Goal: Information Seeking & Learning: Check status

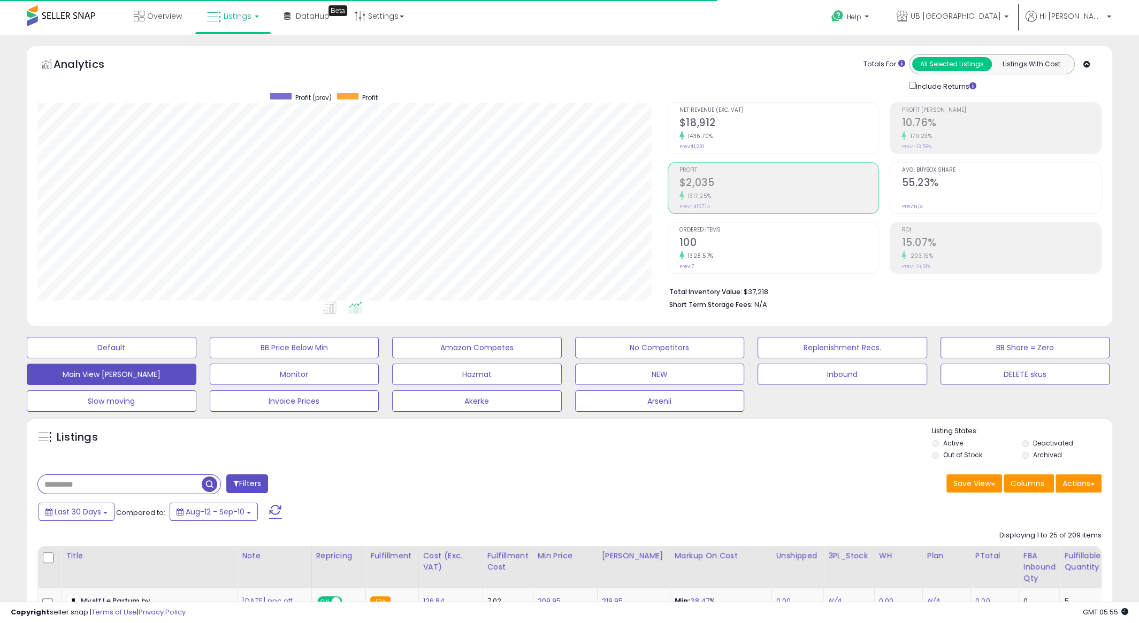
scroll to position [219, 630]
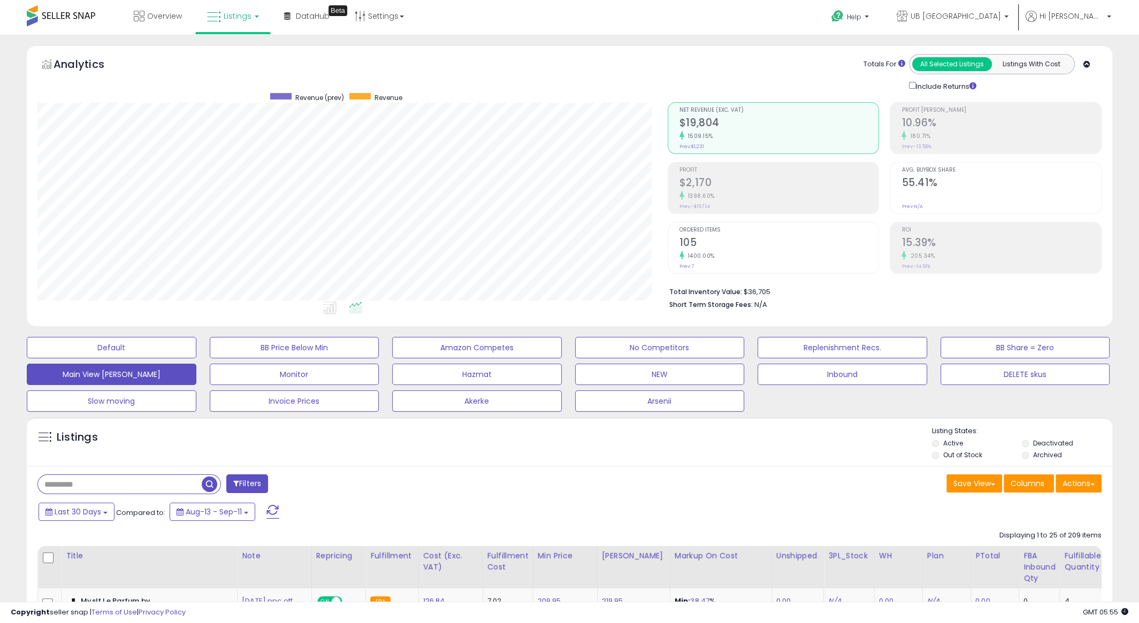
scroll to position [219, 630]
click at [1006, 9] on link "UB [GEOGRAPHIC_DATA]" at bounding box center [953, 17] width 128 height 35
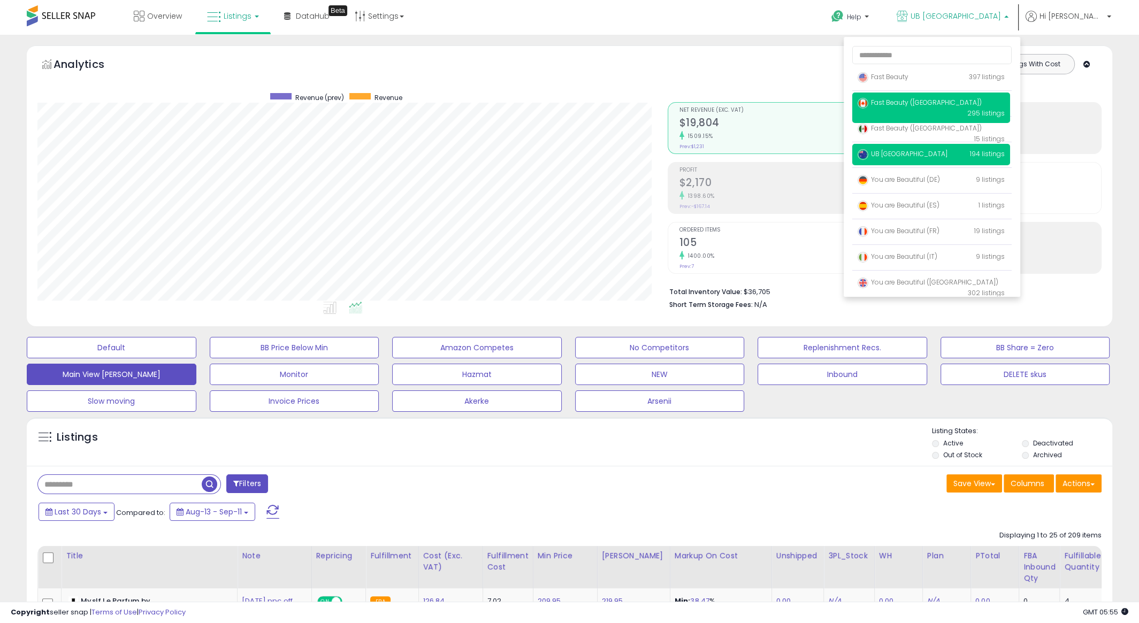
click at [959, 103] on span "Fast Beauty ([GEOGRAPHIC_DATA])" at bounding box center [920, 102] width 124 height 9
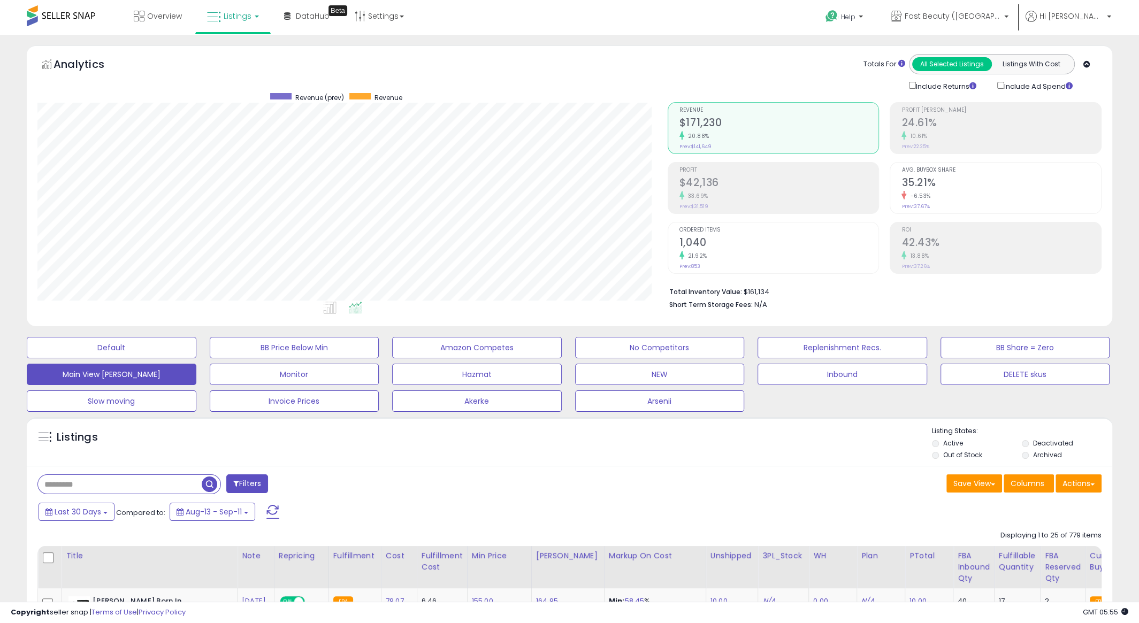
scroll to position [219, 630]
click at [756, 187] on h2 "$42,136" at bounding box center [780, 184] width 200 height 14
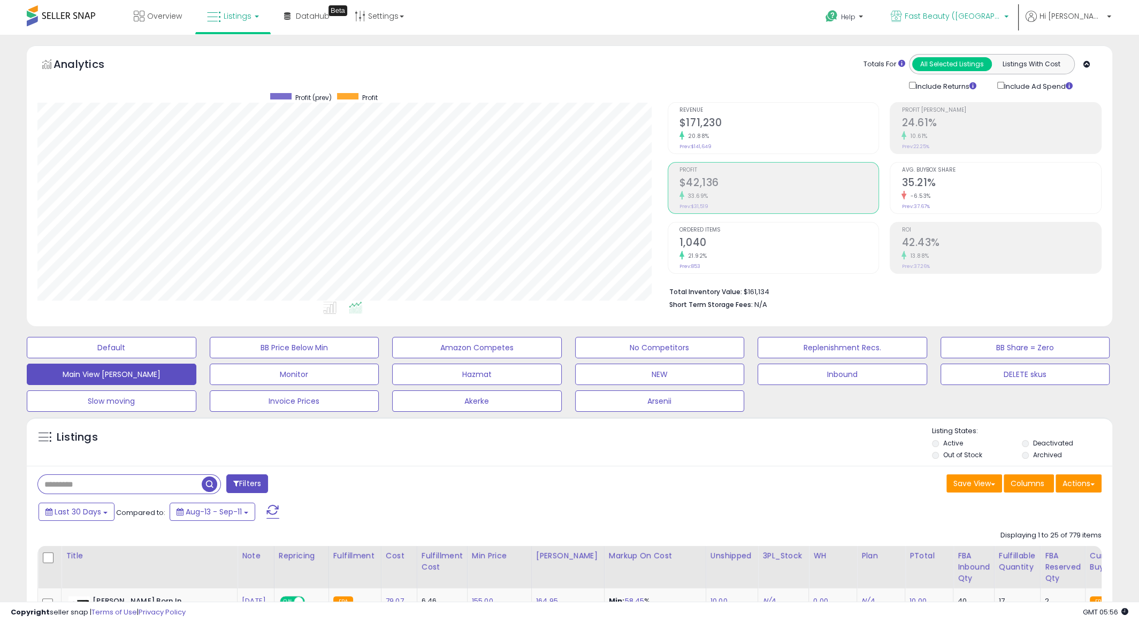
click at [985, 19] on span "Fast Beauty ([GEOGRAPHIC_DATA])" at bounding box center [953, 16] width 96 height 11
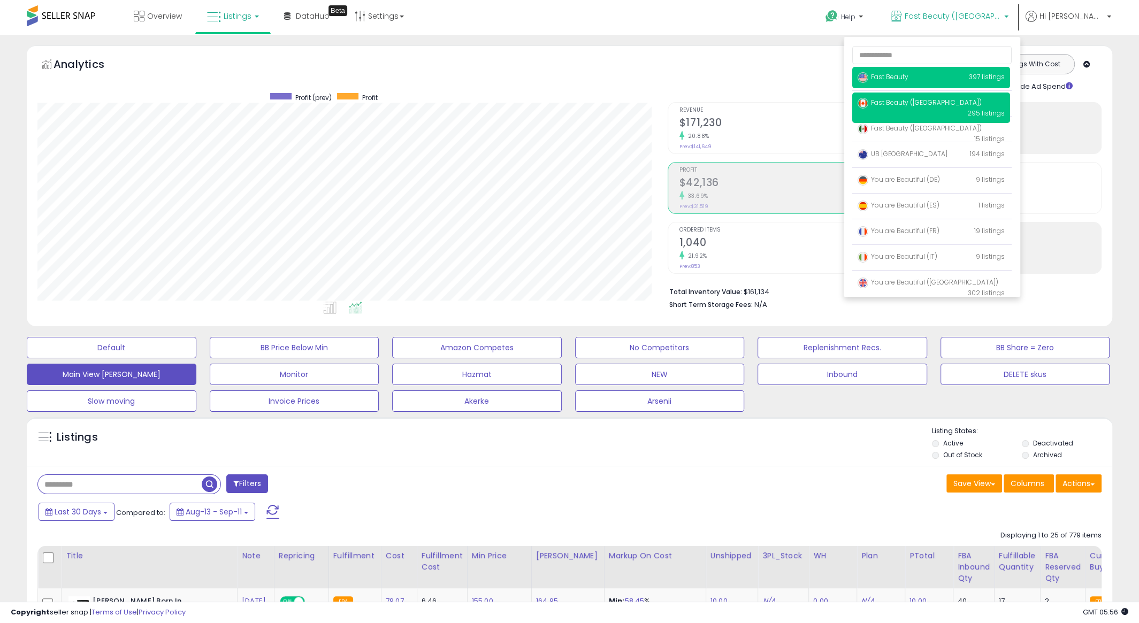
click at [909, 76] on span "Fast Beauty" at bounding box center [883, 76] width 51 height 9
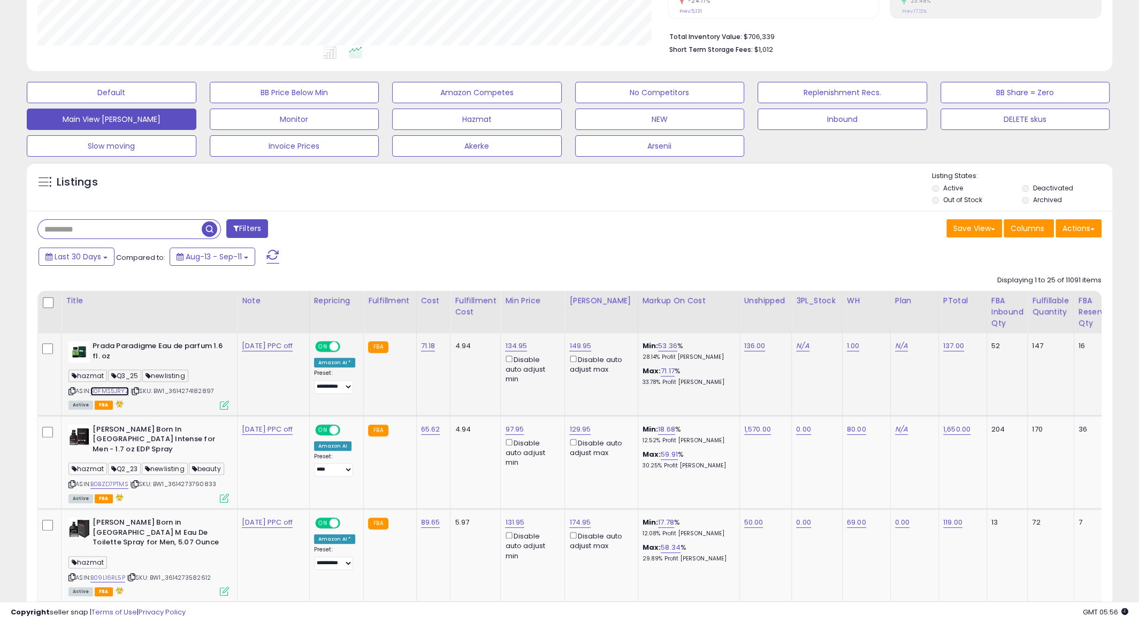
click at [109, 390] on link "B0FMS5JRYZ" at bounding box center [109, 391] width 39 height 9
click at [134, 227] on input "text" at bounding box center [120, 229] width 164 height 19
paste input "**********"
type input "**********"
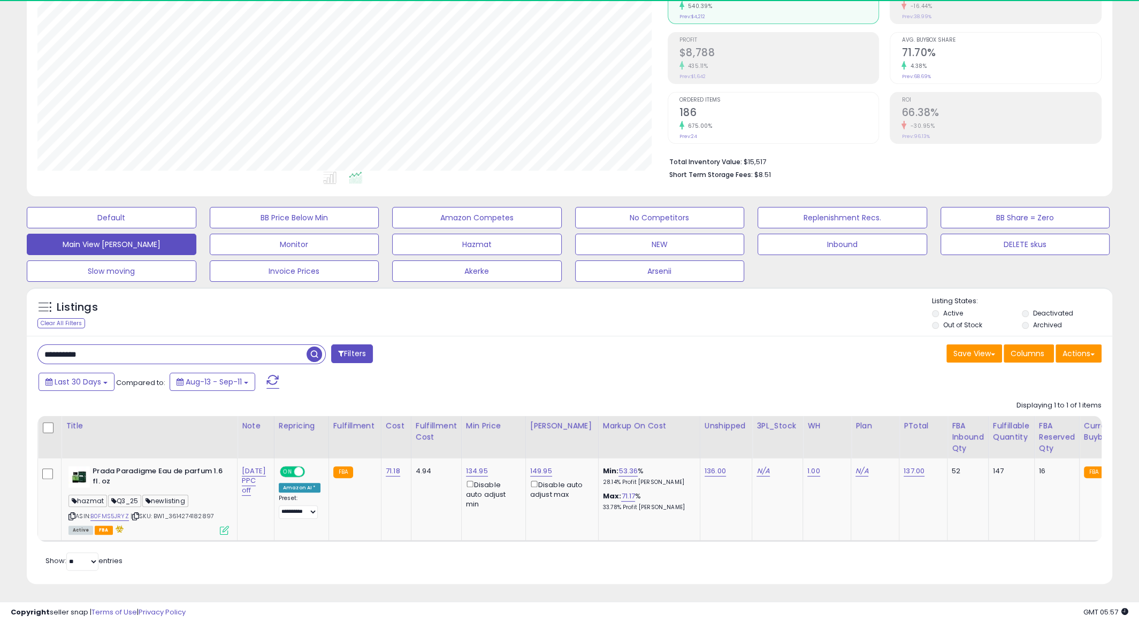
scroll to position [219, 630]
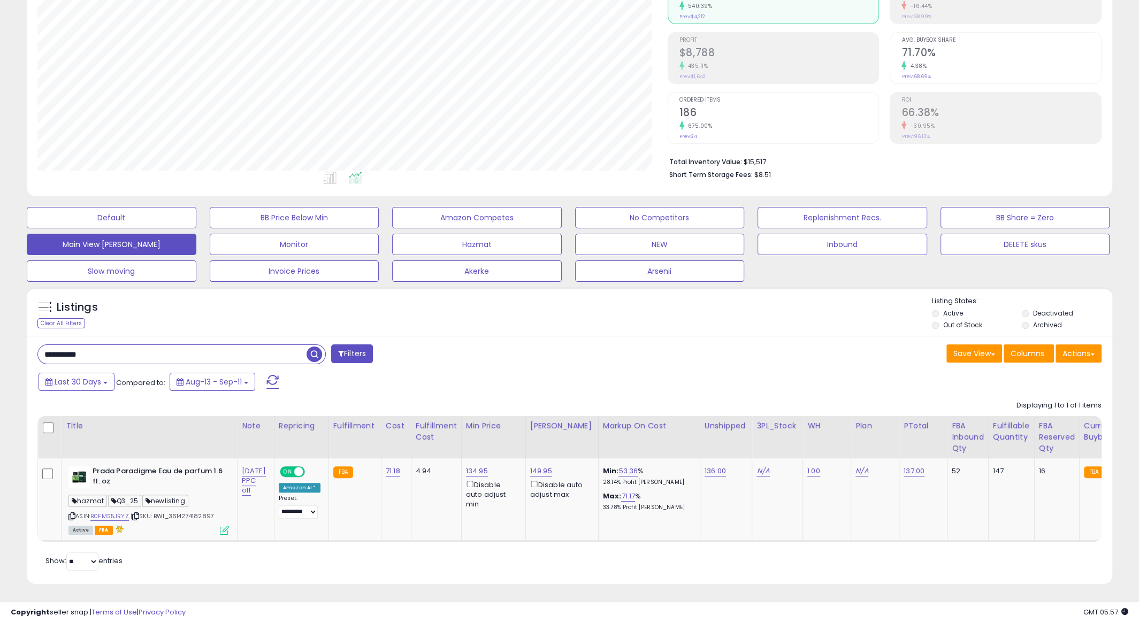
click at [691, 114] on h2 "186" at bounding box center [780, 113] width 200 height 14
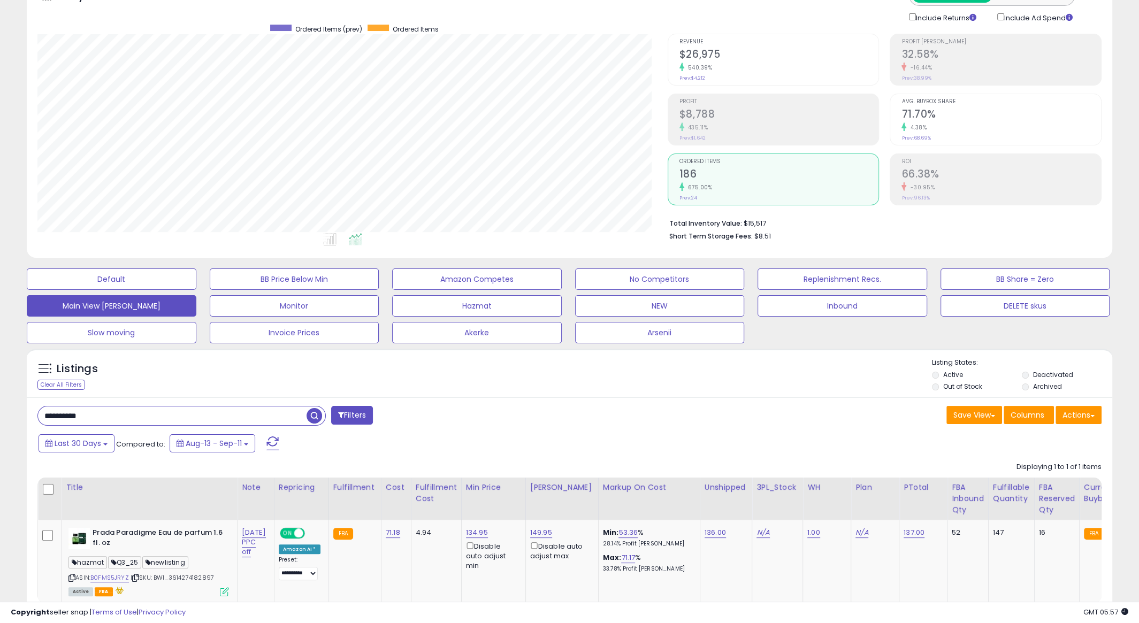
scroll to position [22, 0]
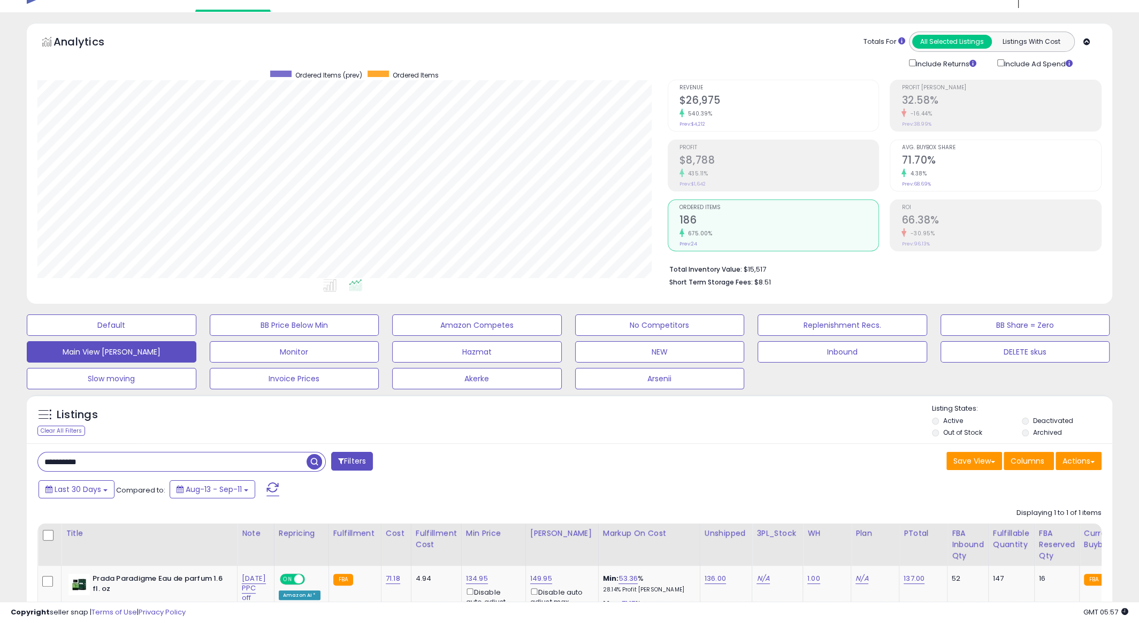
click at [987, 162] on h2 "71.70%" at bounding box center [1002, 161] width 200 height 14
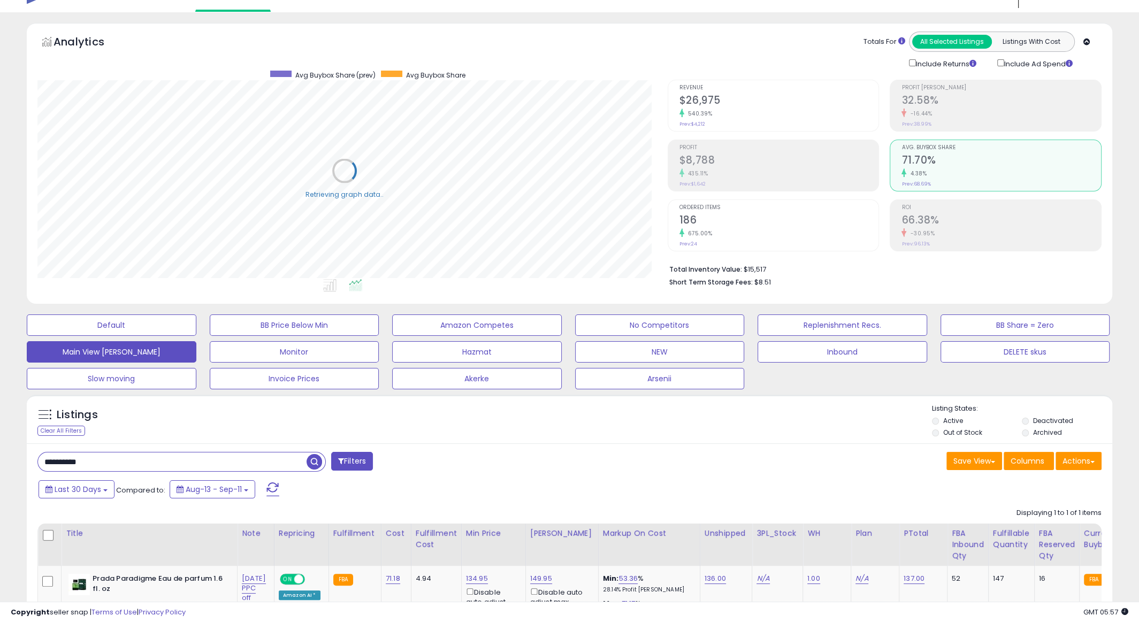
scroll to position [219, 630]
click at [733, 171] on div "435.11%" at bounding box center [780, 174] width 200 height 10
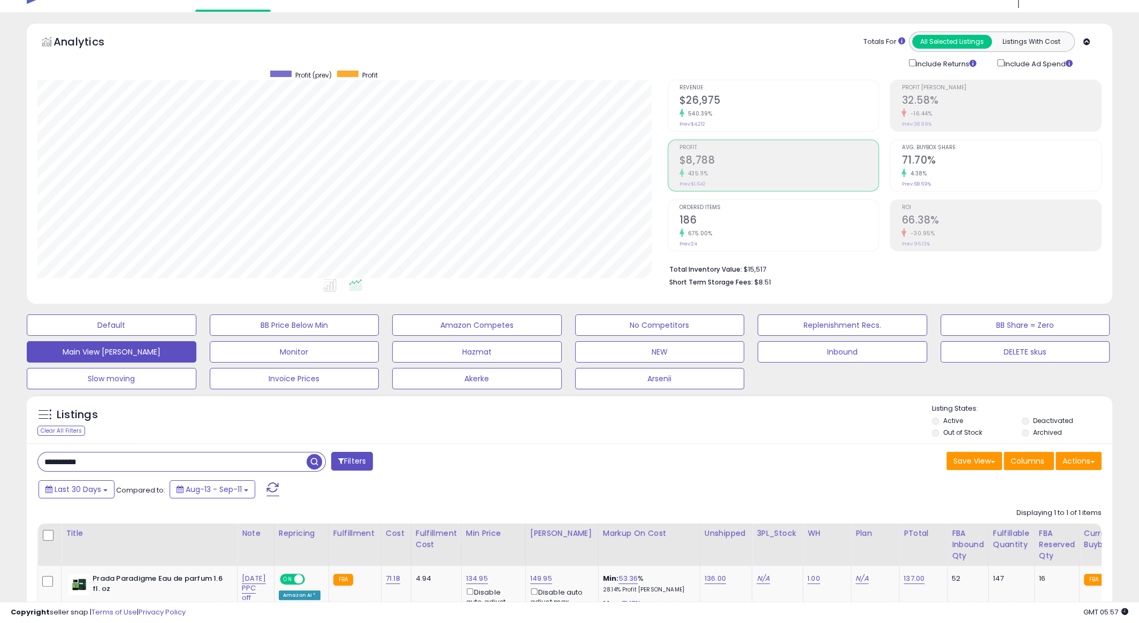
click at [721, 215] on h2 "186" at bounding box center [780, 221] width 200 height 14
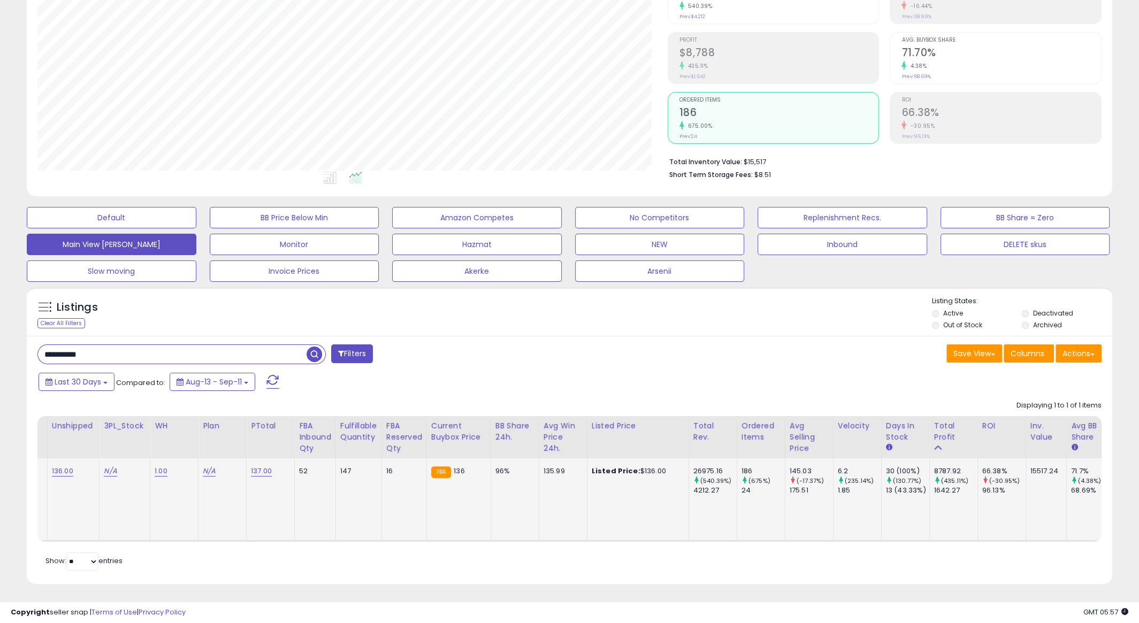
scroll to position [0, 0]
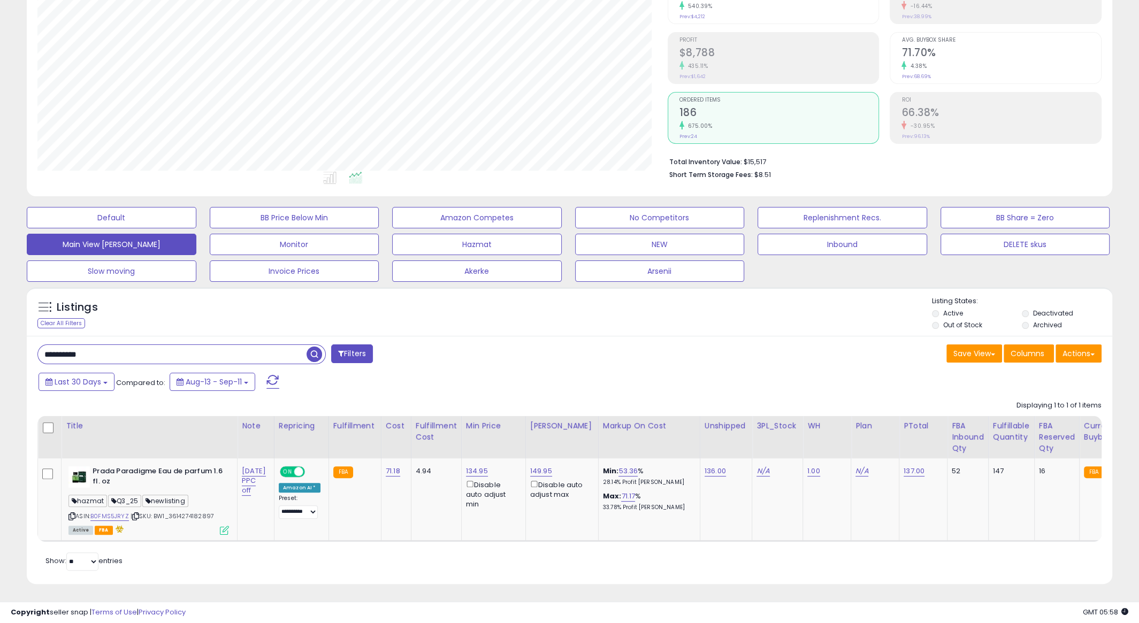
click at [237, 351] on input "**********" at bounding box center [172, 354] width 269 height 19
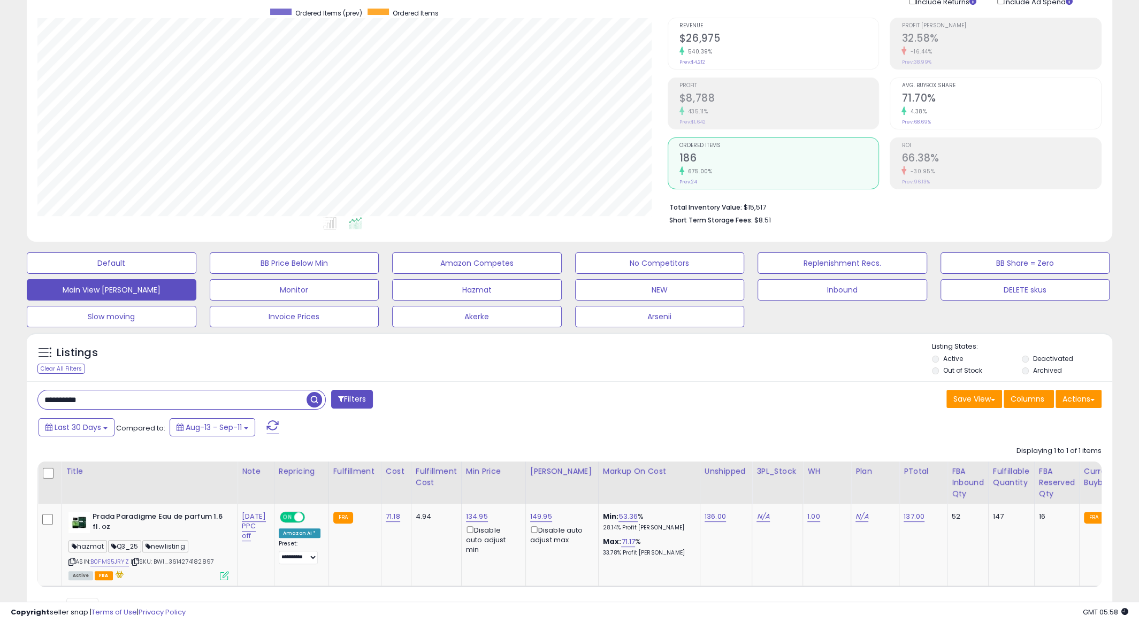
scroll to position [78, 0]
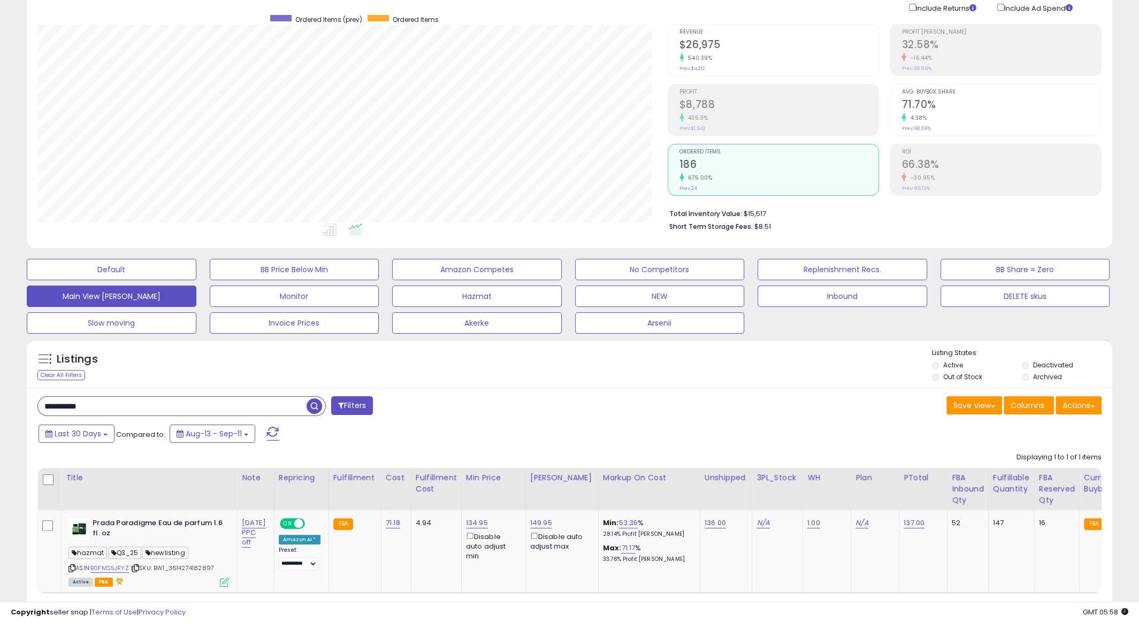
click at [708, 152] on span "Ordered Items" at bounding box center [780, 152] width 200 height 6
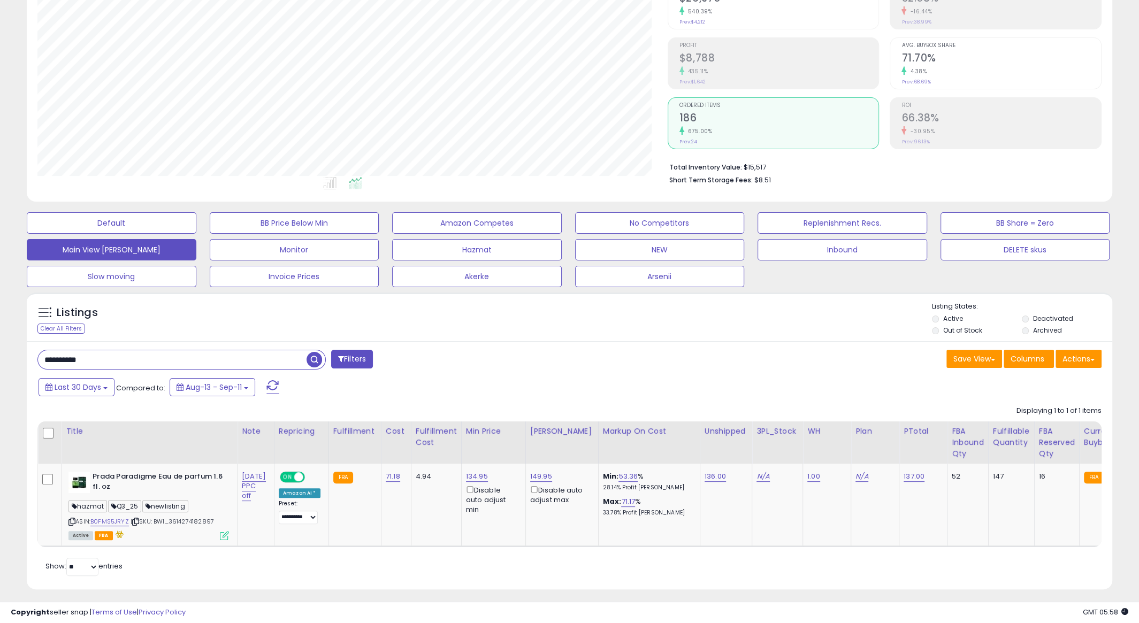
scroll to position [78, 0]
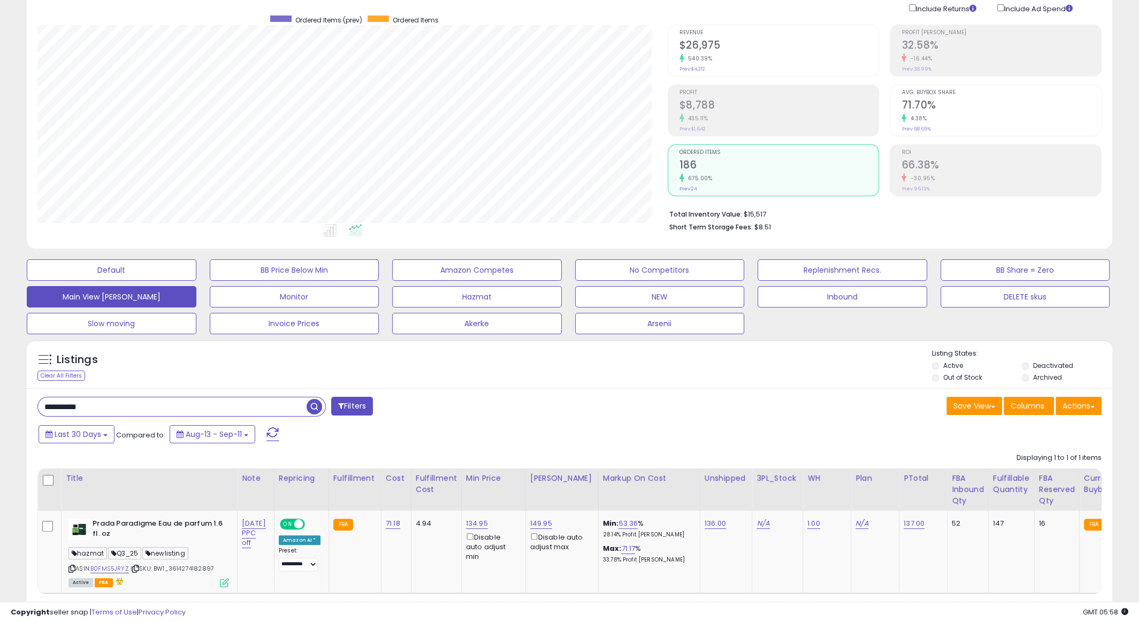
click at [708, 179] on small "675.00%" at bounding box center [698, 178] width 28 height 8
click at [930, 118] on div "4.38%" at bounding box center [1002, 118] width 200 height 10
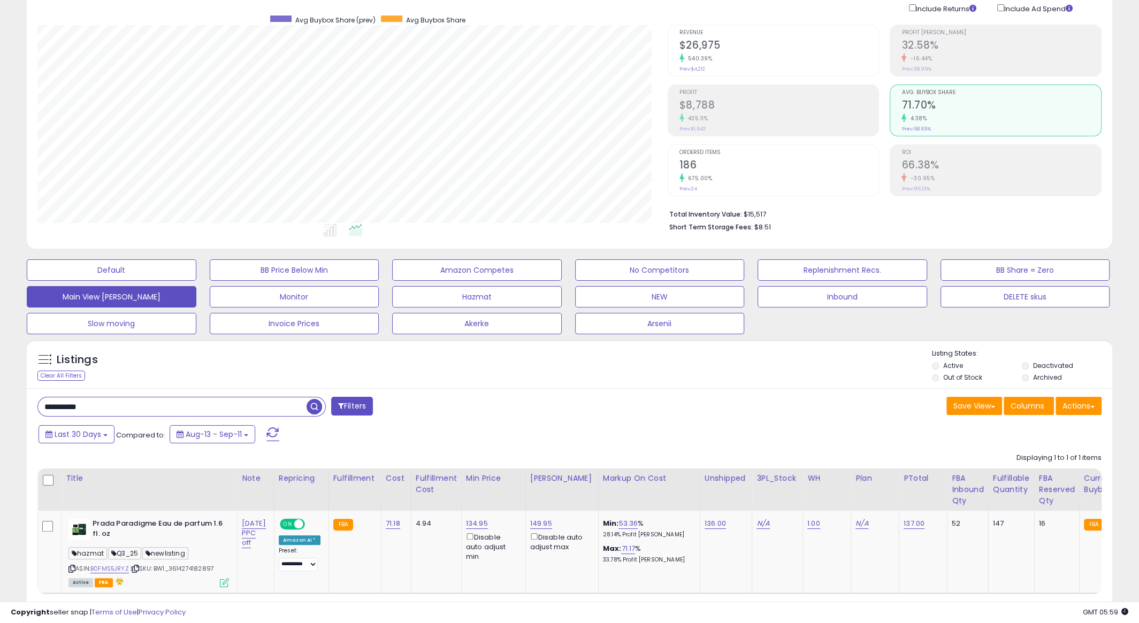
click at [727, 181] on div "675.00%" at bounding box center [780, 178] width 200 height 10
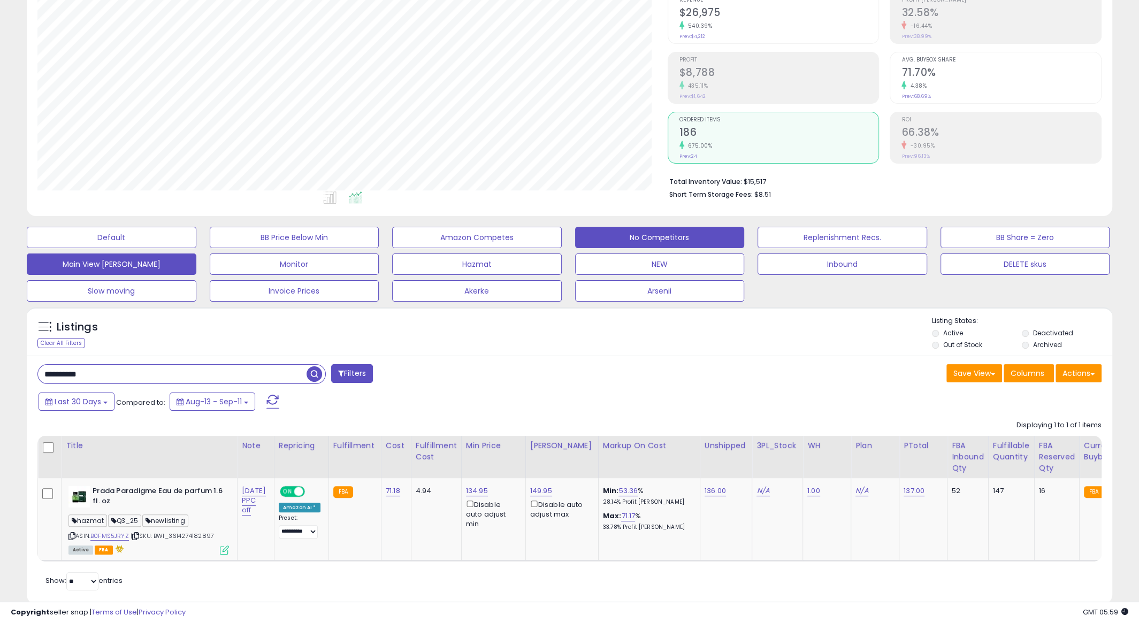
scroll to position [130, 0]
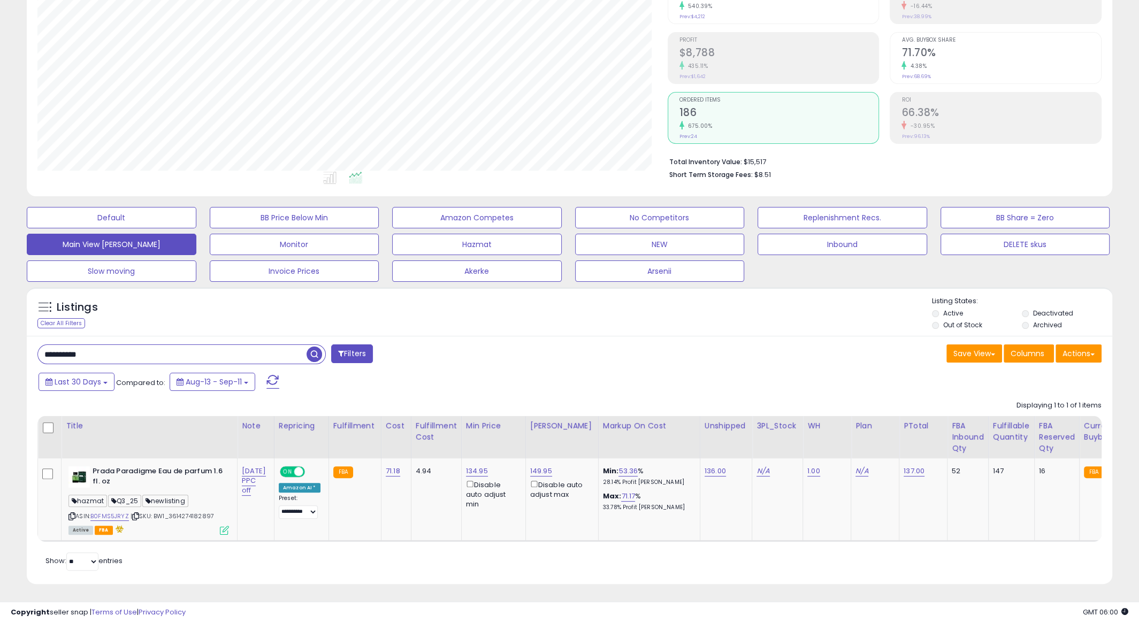
click at [140, 352] on input "**********" at bounding box center [172, 354] width 269 height 19
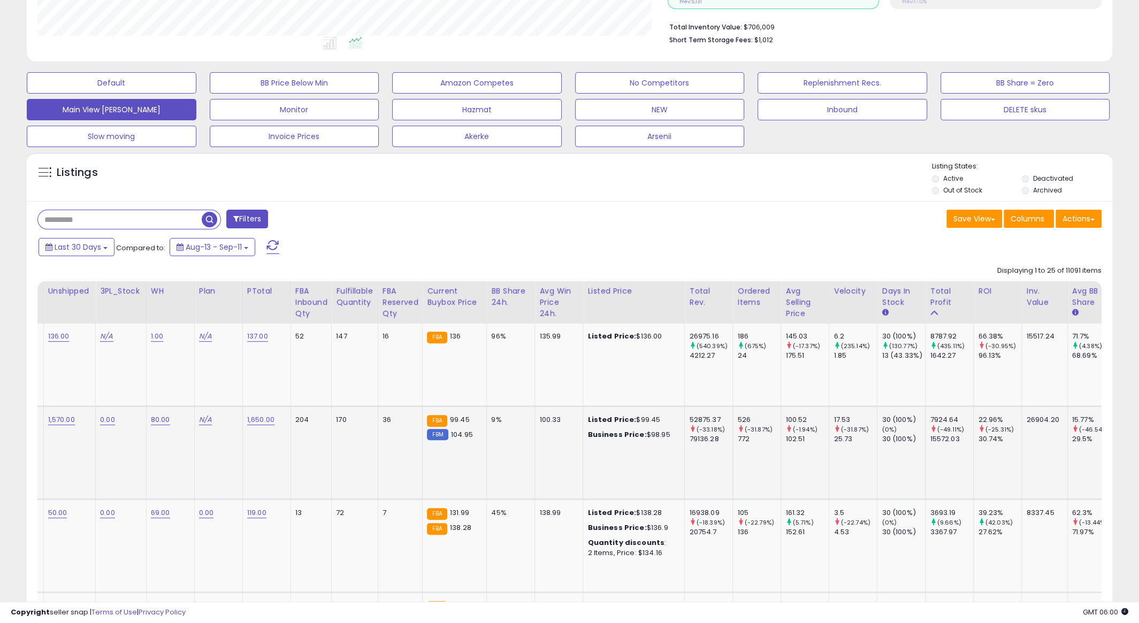
scroll to position [0, 0]
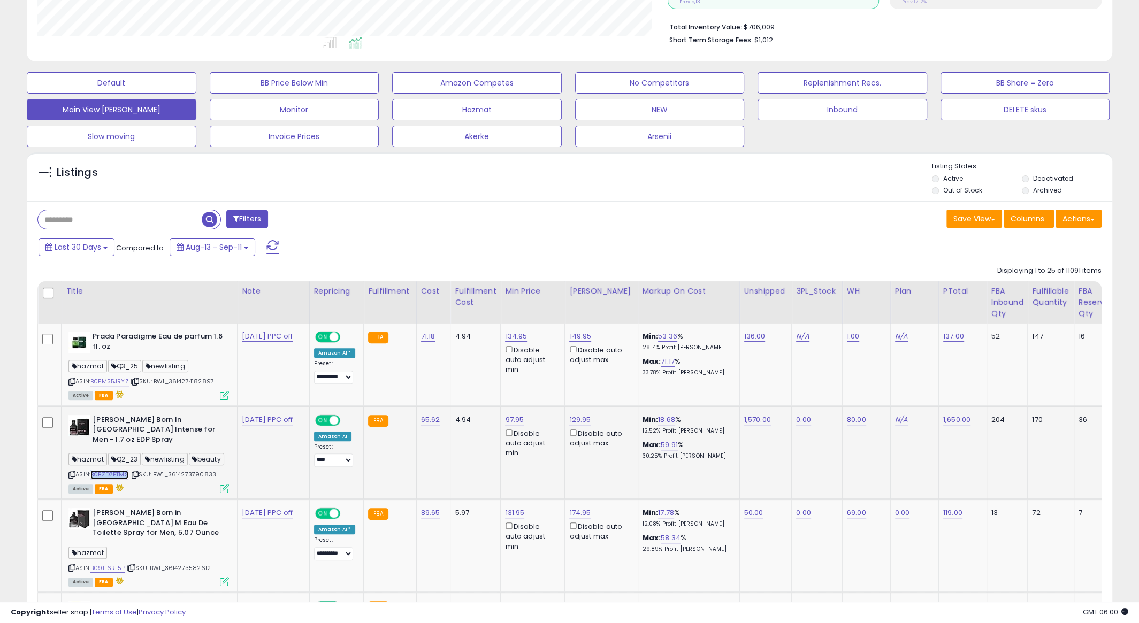
copy link "B0BZD7PTMS"
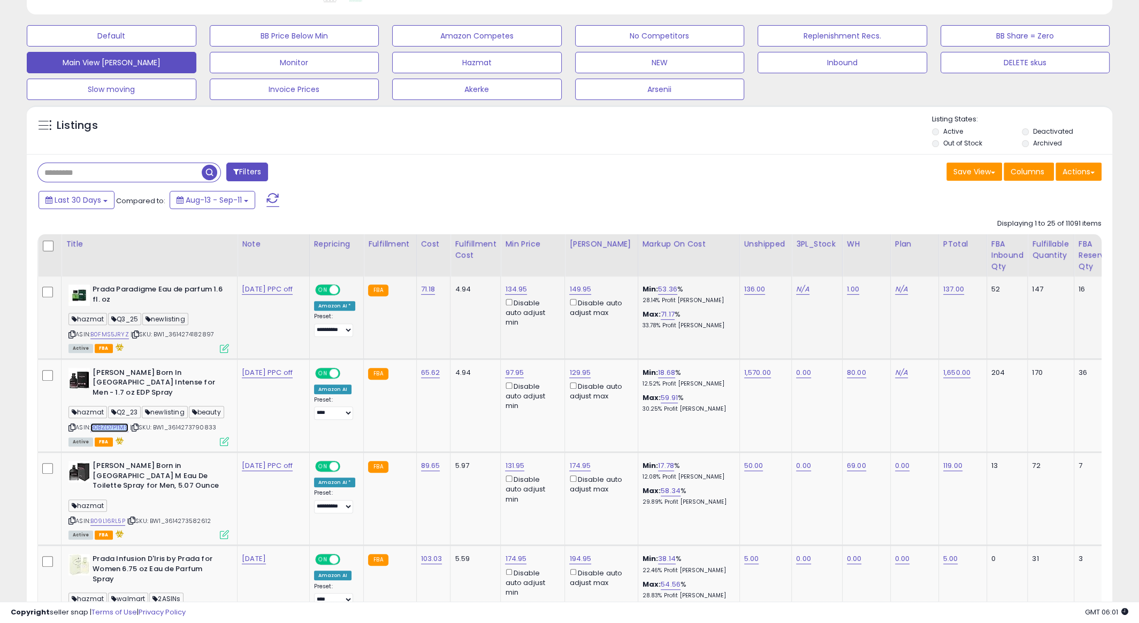
scroll to position [406, 0]
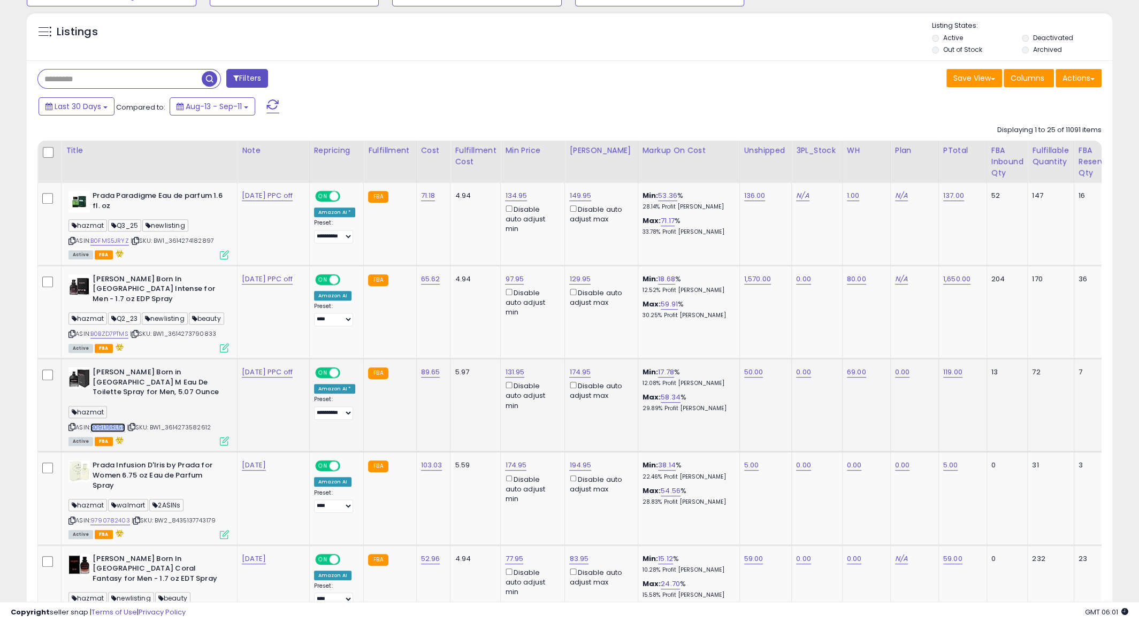
copy link "B09L16RL5P"
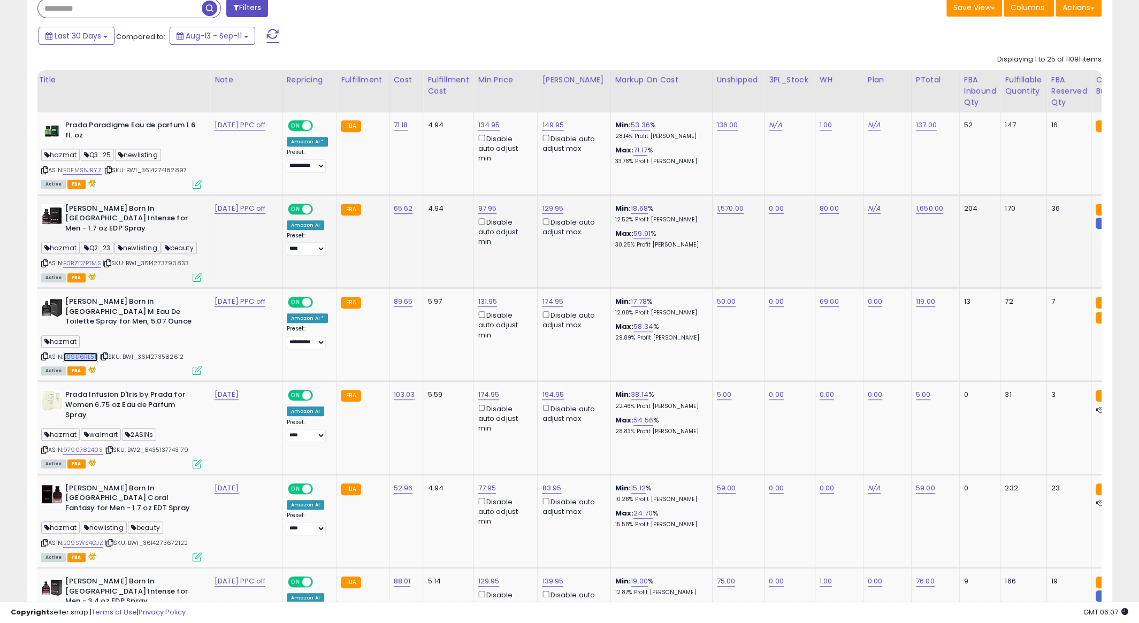
scroll to position [0, 0]
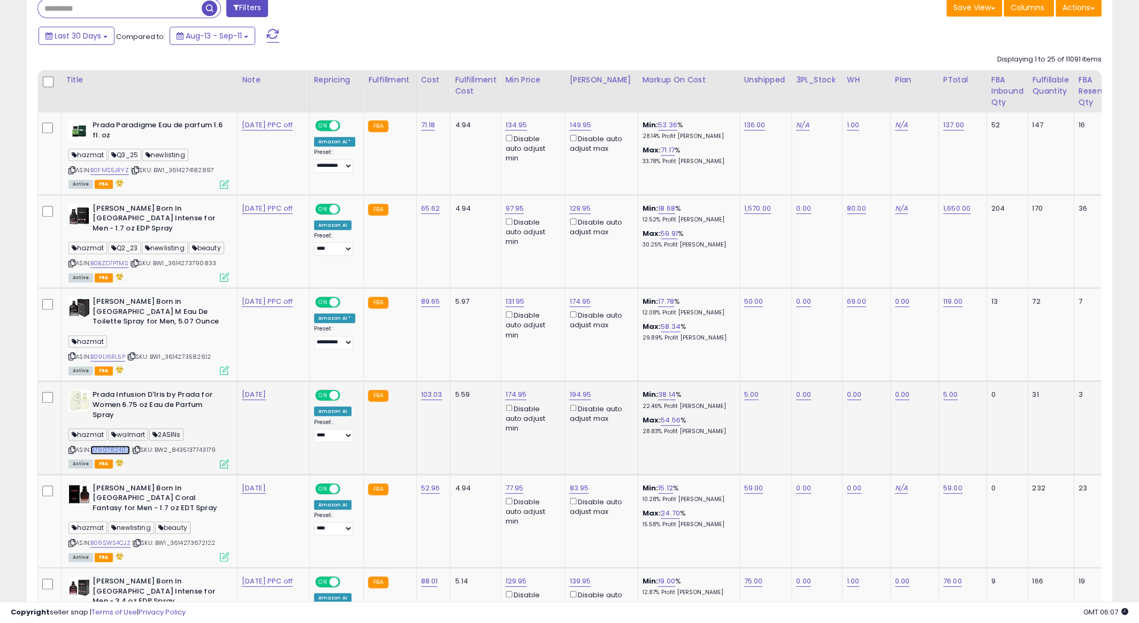
copy link "9790782403"
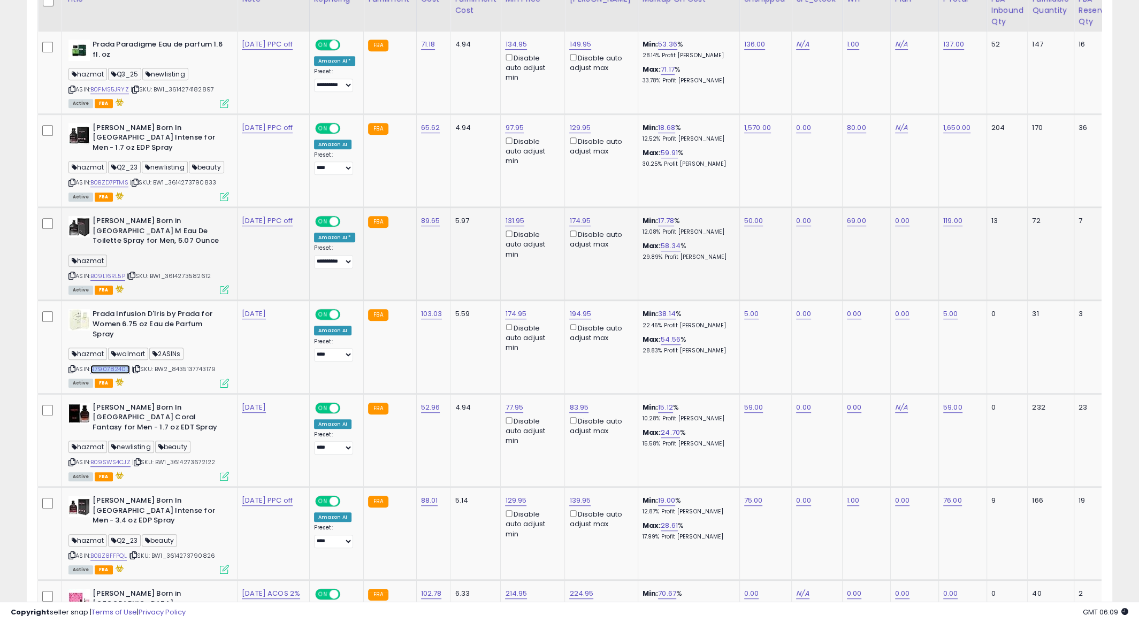
scroll to position [573, 0]
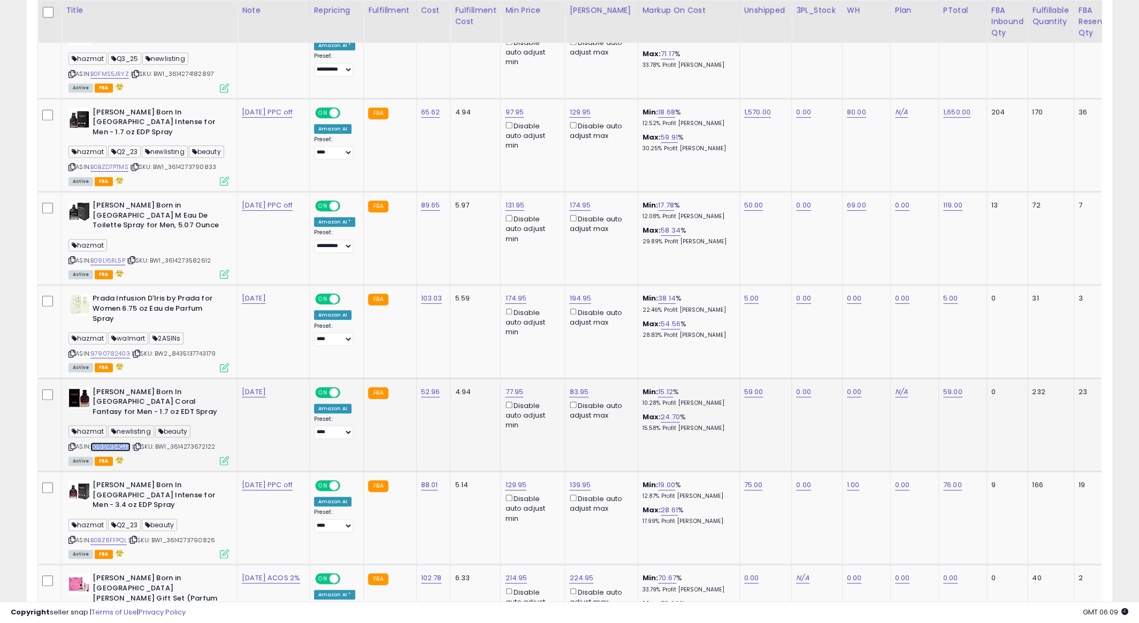
copy link "B09SWS4CJZ"
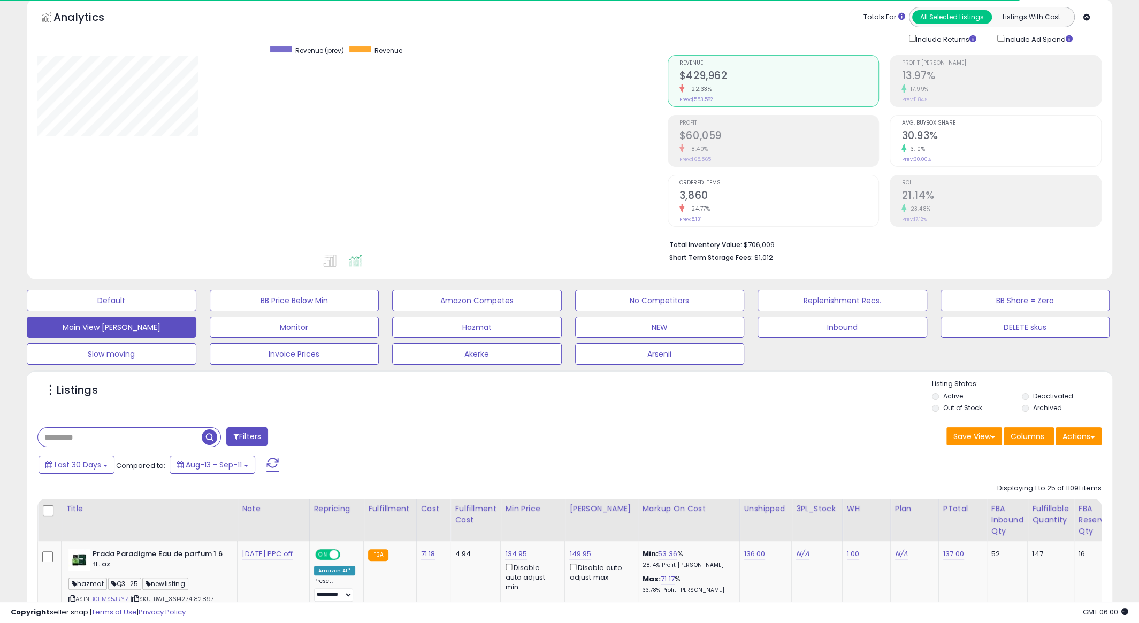
scroll to position [219, 630]
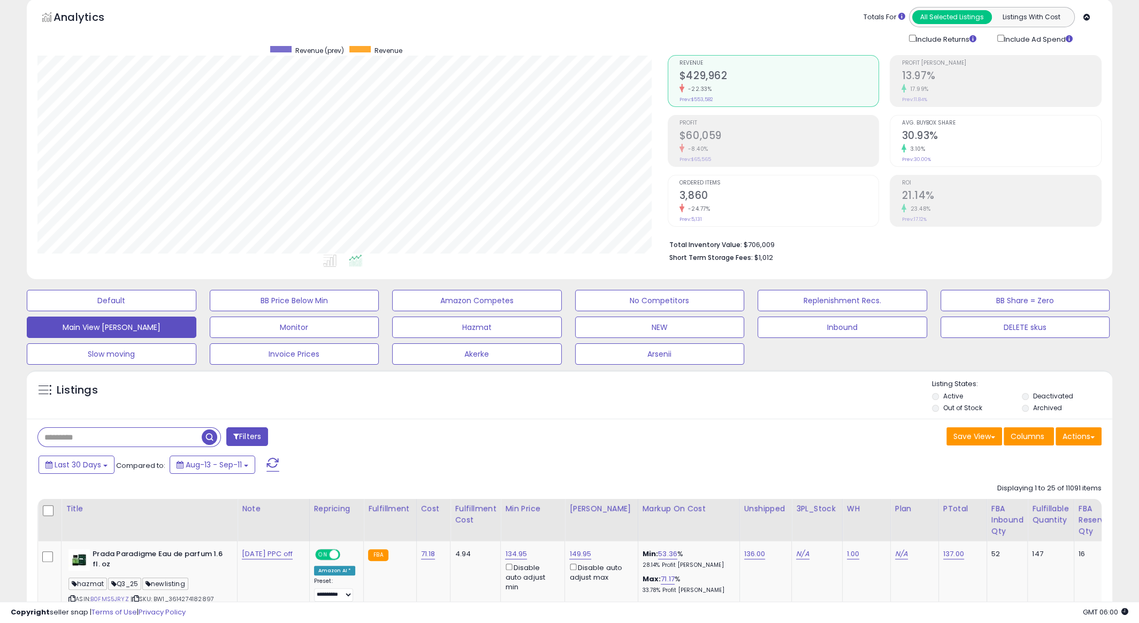
click at [144, 436] on input "text" at bounding box center [120, 437] width 164 height 19
paste input "**********"
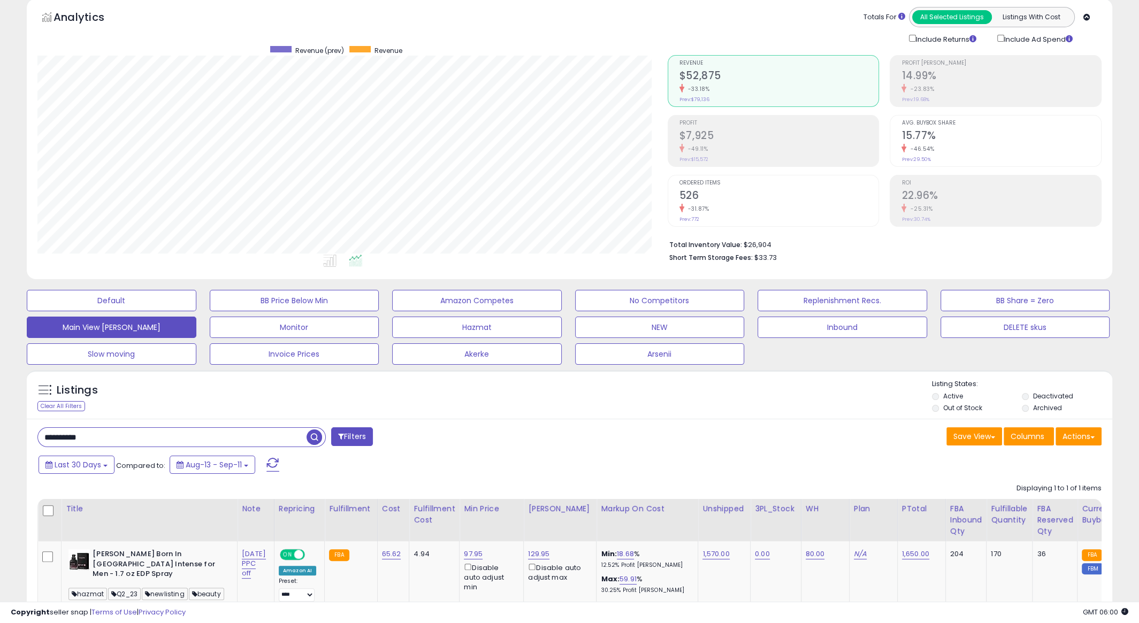
click at [922, 136] on h2 "15.77%" at bounding box center [1002, 136] width 200 height 14
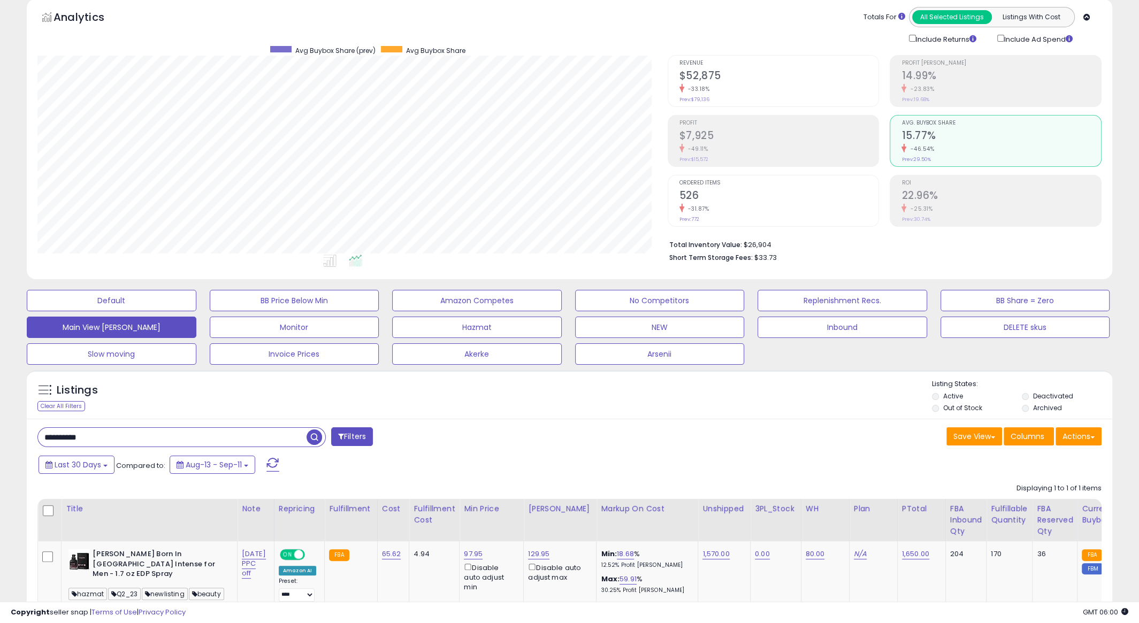
click at [764, 178] on div "Ordered Items 526 -31.87% Prev: 772" at bounding box center [780, 200] width 200 height 48
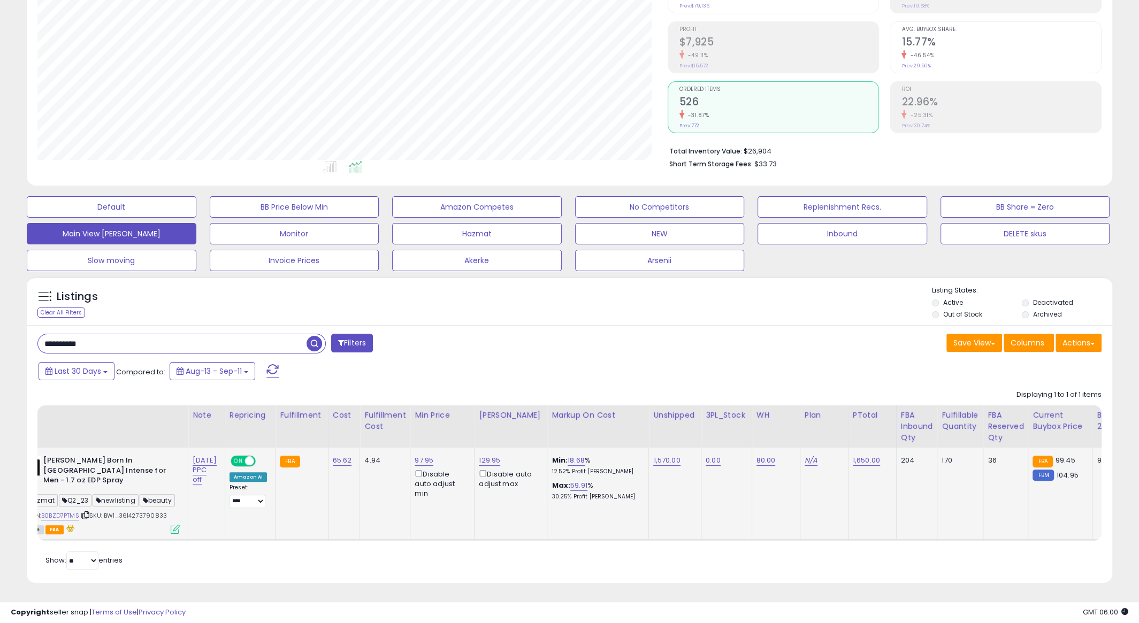
scroll to position [0, 0]
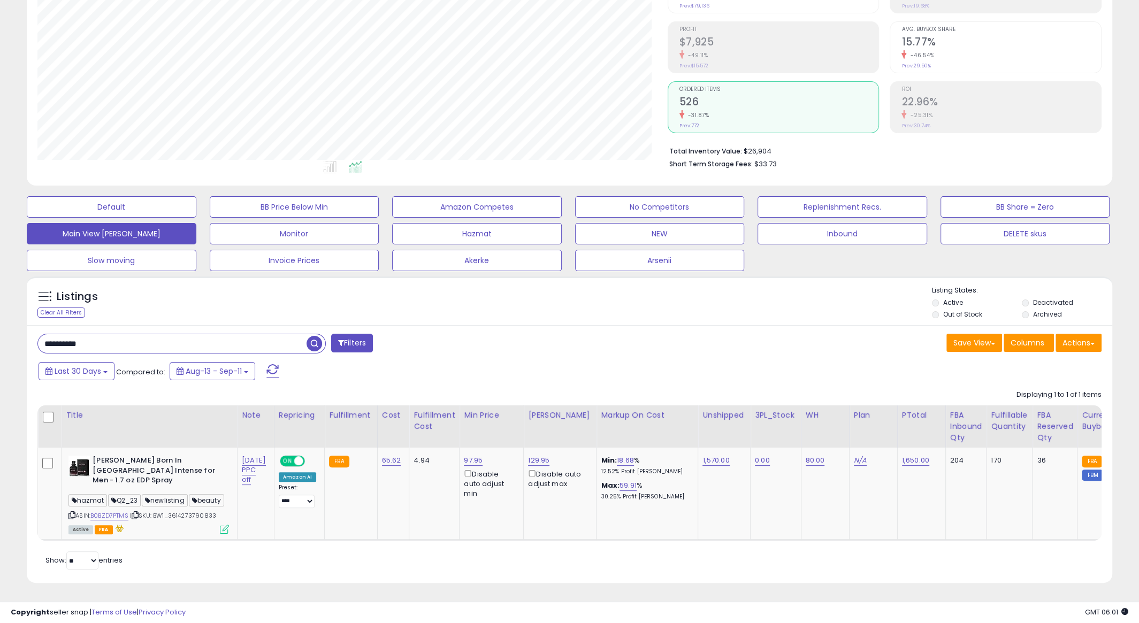
click at [190, 345] on input "**********" at bounding box center [172, 343] width 269 height 19
paste input "text"
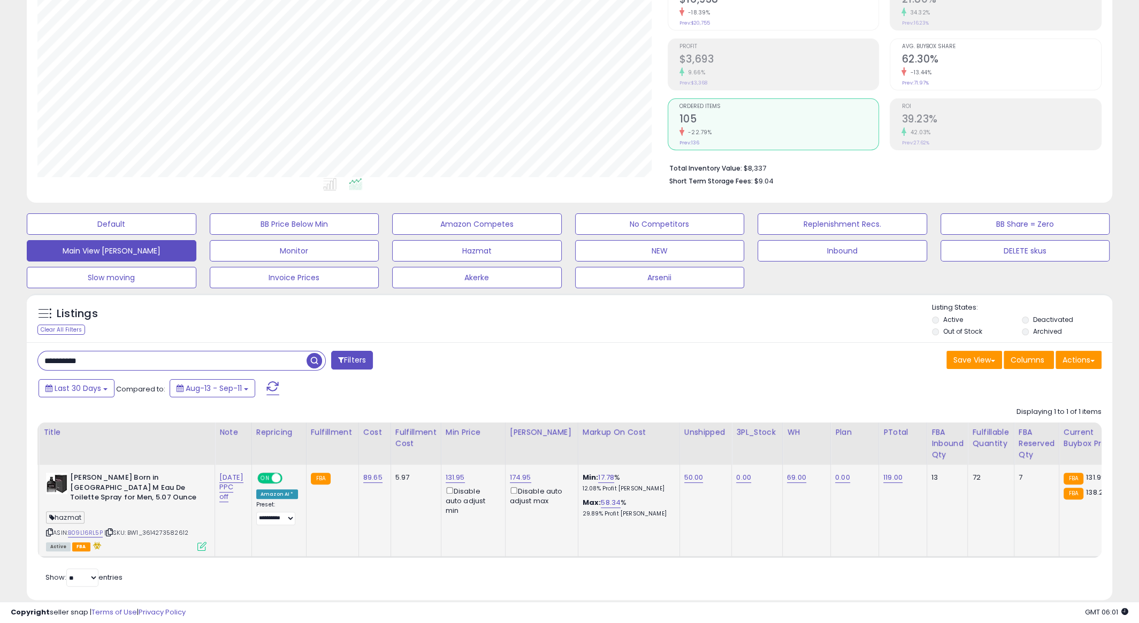
scroll to position [0, 80]
click at [94, 531] on link "B09L16RL5P" at bounding box center [85, 533] width 35 height 9
click at [173, 362] on input "**********" at bounding box center [172, 361] width 269 height 19
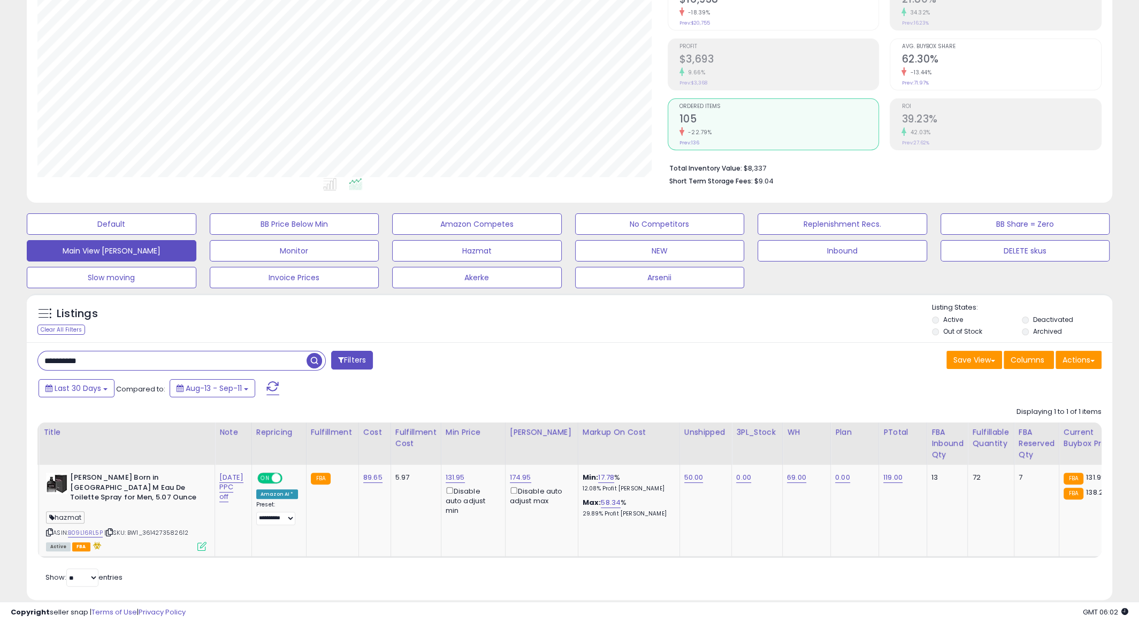
click at [944, 56] on h2 "62.30%" at bounding box center [1002, 60] width 200 height 14
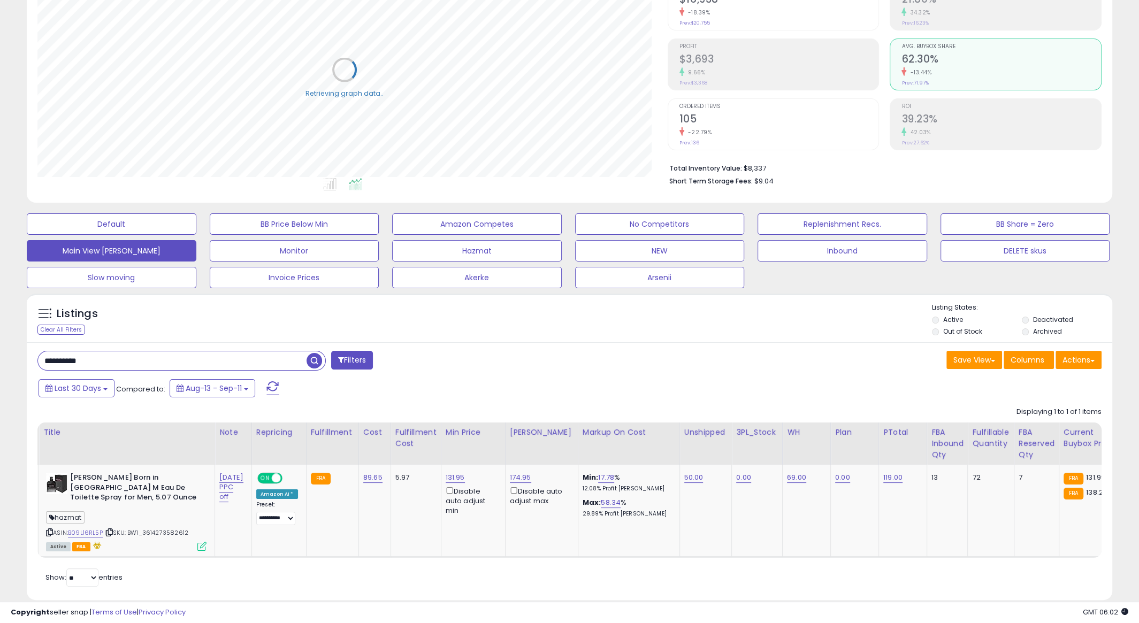
scroll to position [219, 630]
click at [695, 120] on h2 "105" at bounding box center [780, 120] width 200 height 14
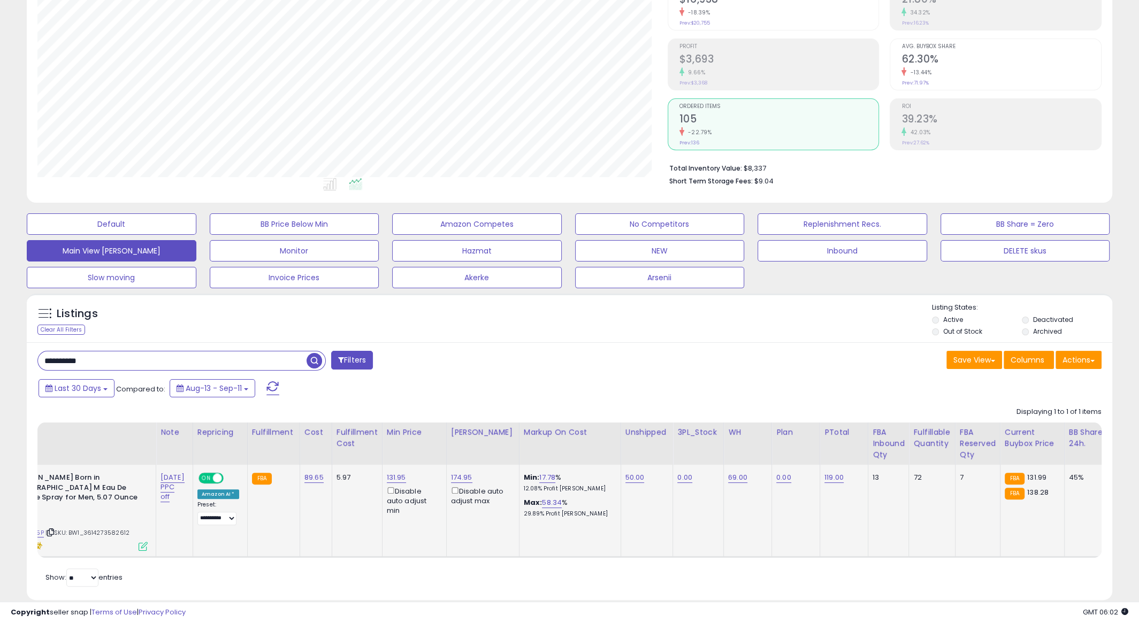
scroll to position [0, 59]
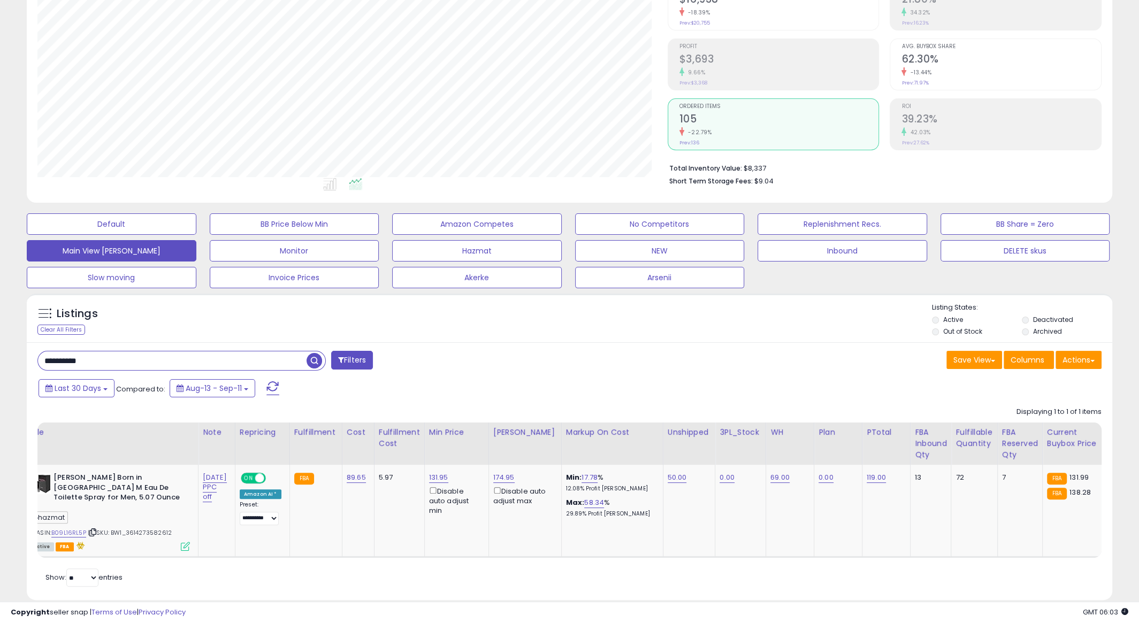
click at [741, 128] on div "-22.79%" at bounding box center [780, 132] width 200 height 10
click at [829, 67] on div "9.66%" at bounding box center [780, 72] width 200 height 10
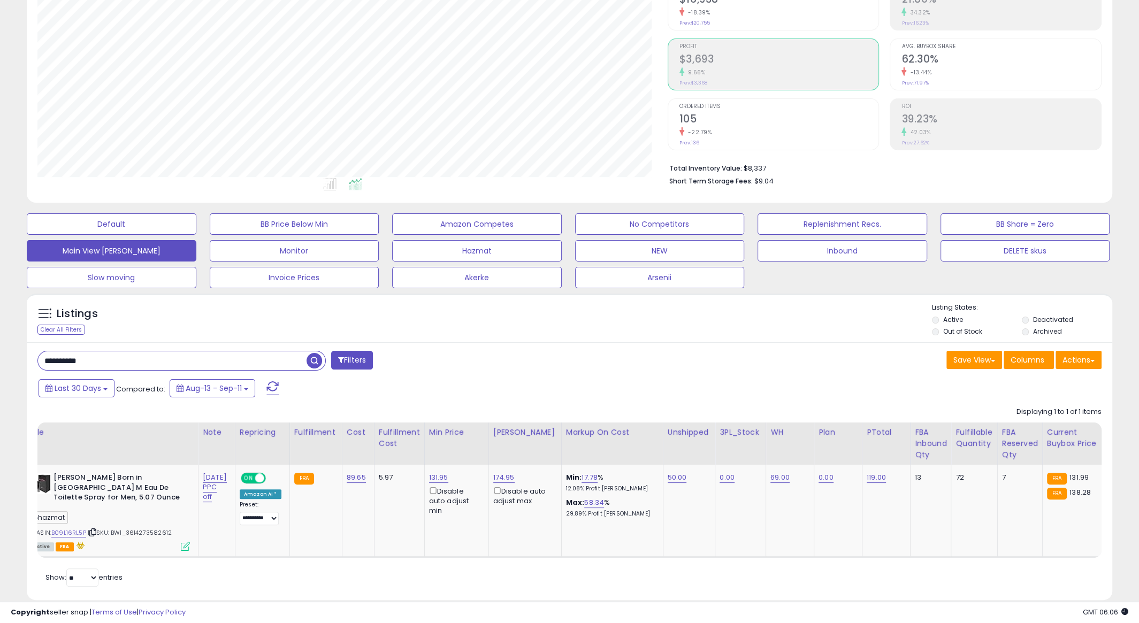
click at [708, 120] on h2 "105" at bounding box center [780, 120] width 200 height 14
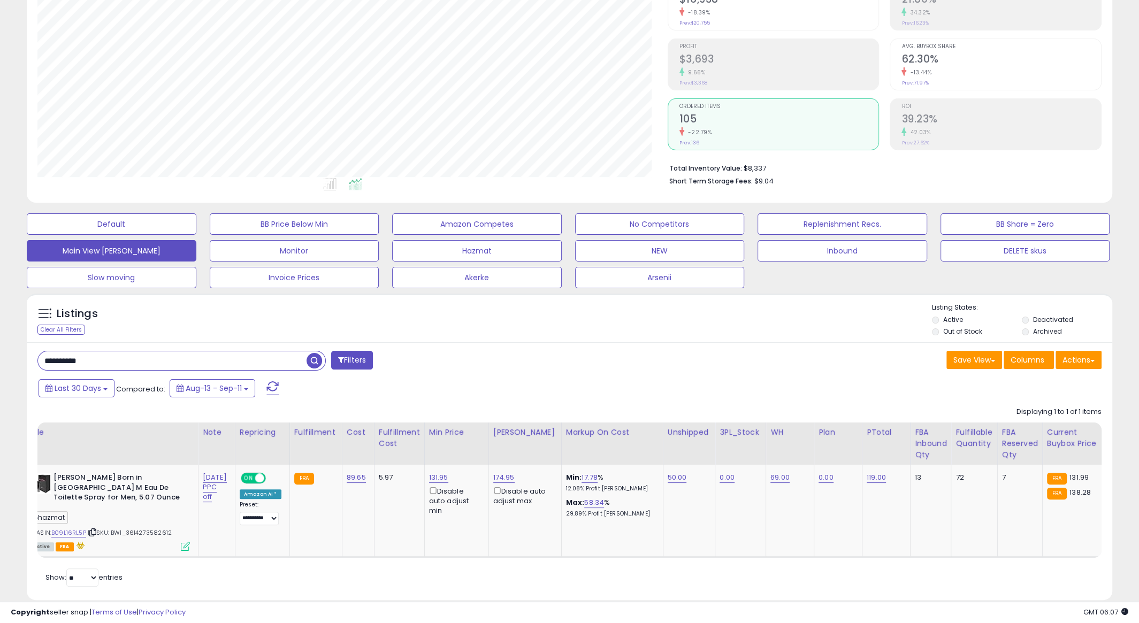
click at [196, 369] on input "**********" at bounding box center [172, 361] width 269 height 19
paste input "text"
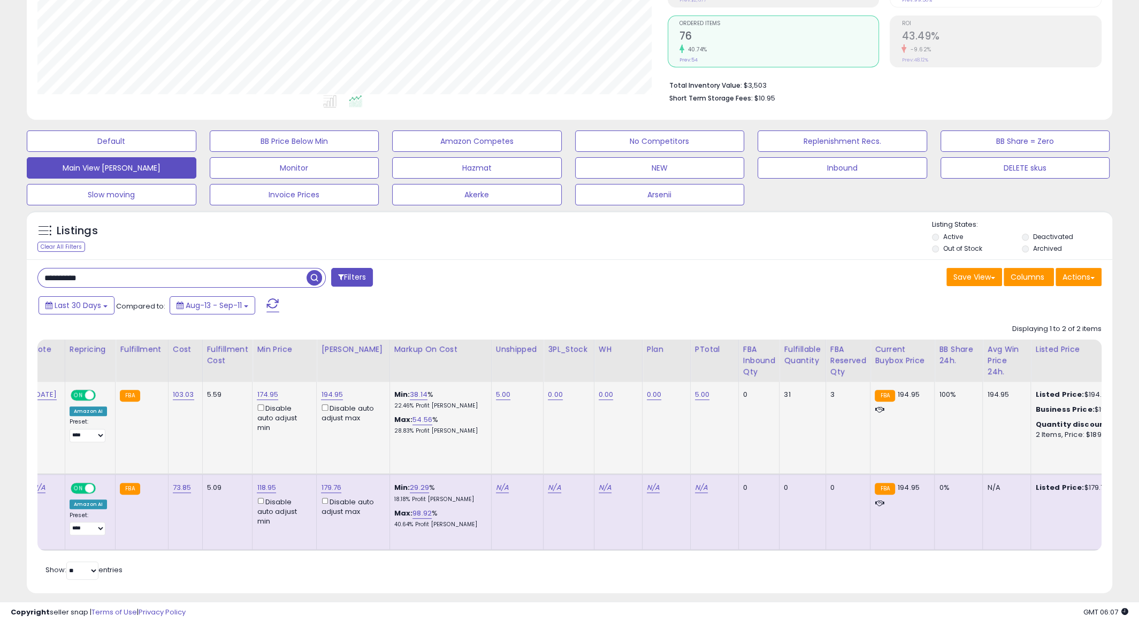
scroll to position [0, 218]
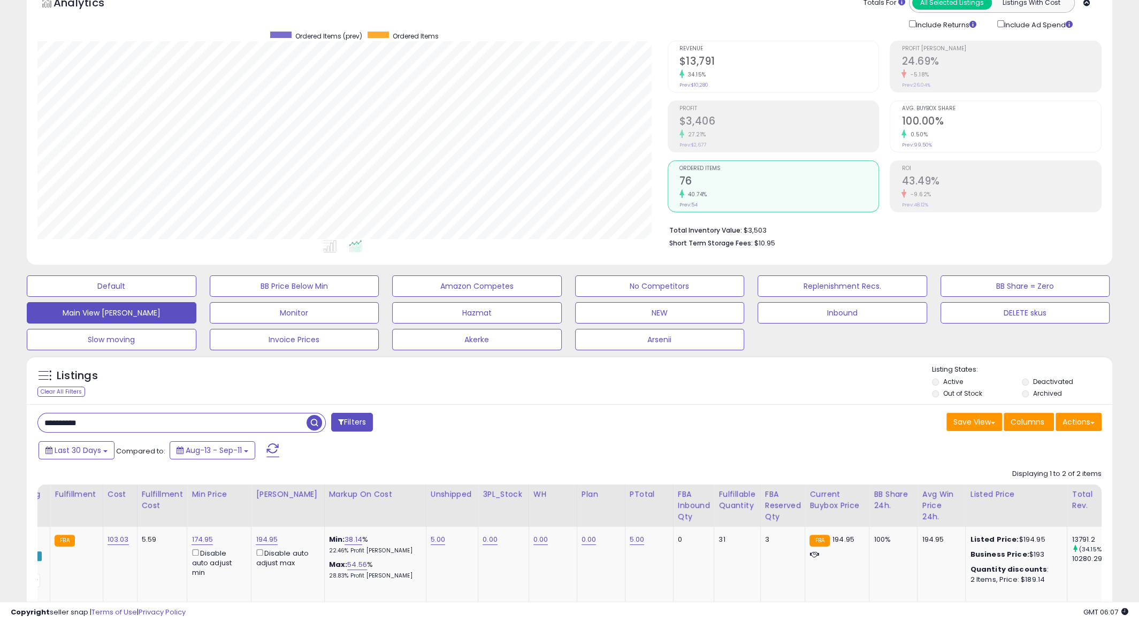
click at [952, 166] on span "ROI" at bounding box center [1002, 169] width 200 height 6
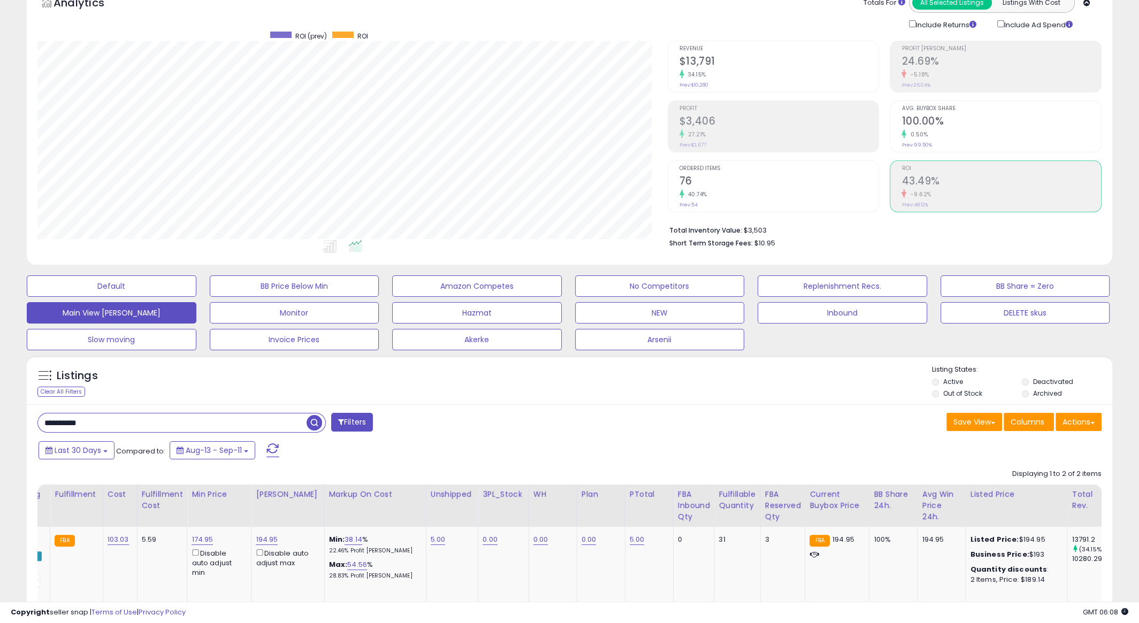
click at [728, 194] on div "40.74%" at bounding box center [780, 194] width 200 height 10
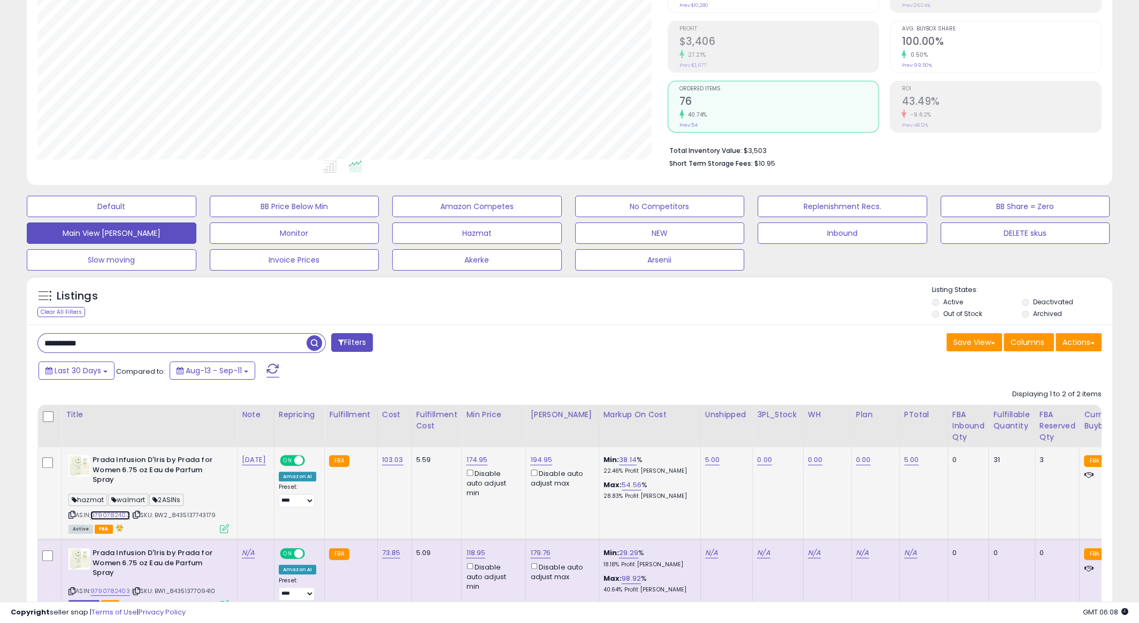
click at [112, 516] on link "9790782403" at bounding box center [110, 515] width 40 height 9
click at [181, 339] on input "**********" at bounding box center [172, 343] width 269 height 19
click at [268, 339] on input "**********" at bounding box center [172, 343] width 269 height 19
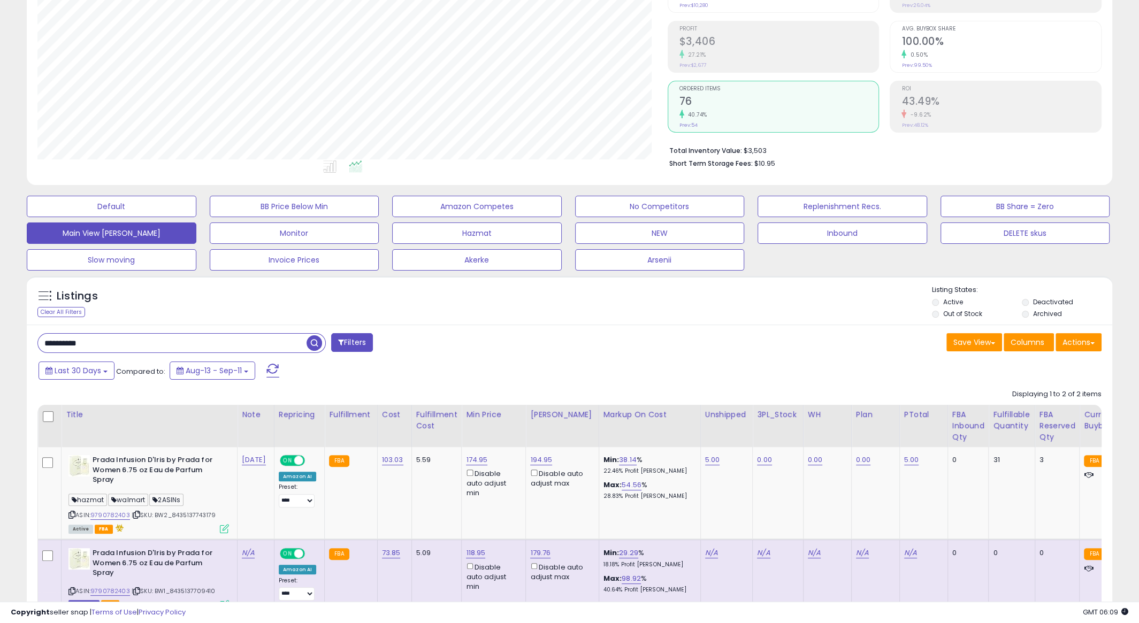
click at [268, 339] on input "**********" at bounding box center [172, 343] width 269 height 19
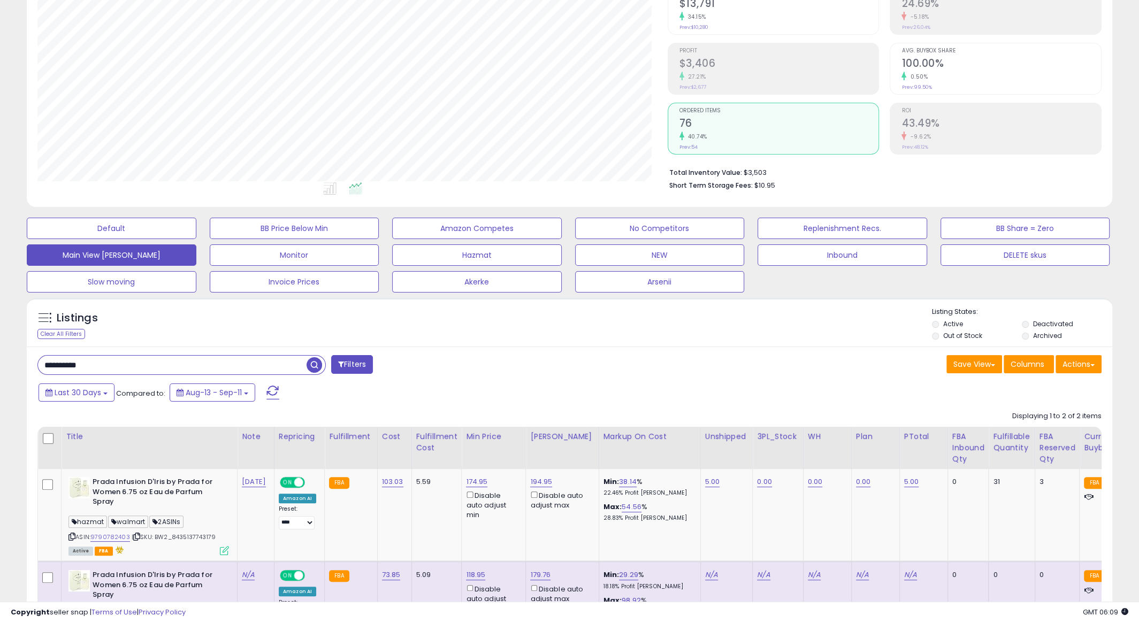
scroll to position [117, 0]
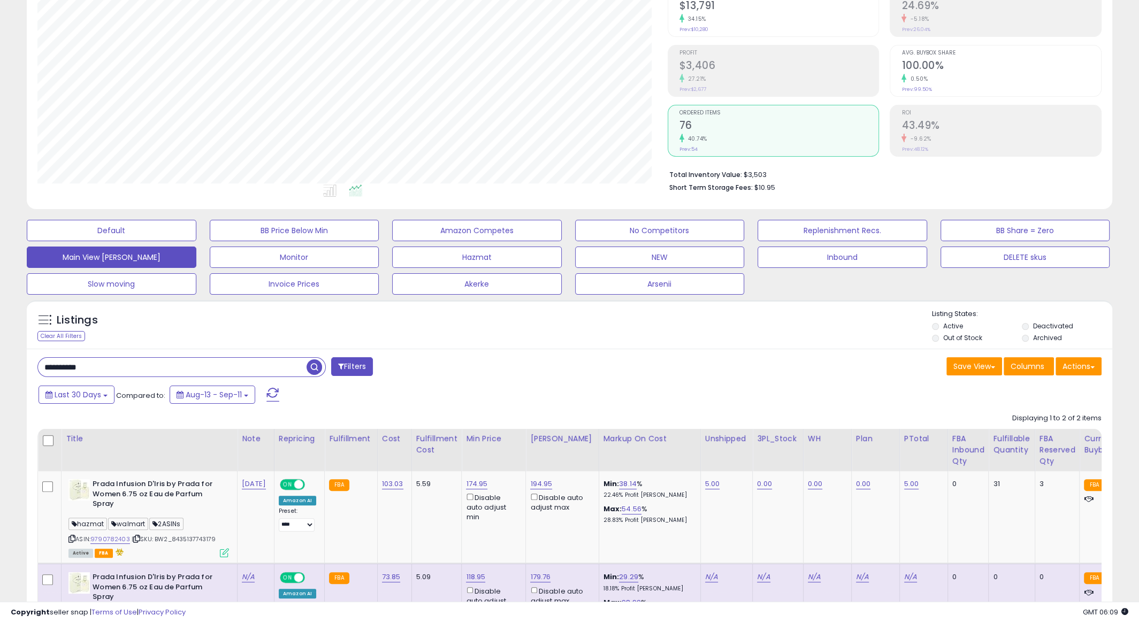
click at [151, 369] on input "**********" at bounding box center [172, 367] width 269 height 19
paste input "text"
type input "**********"
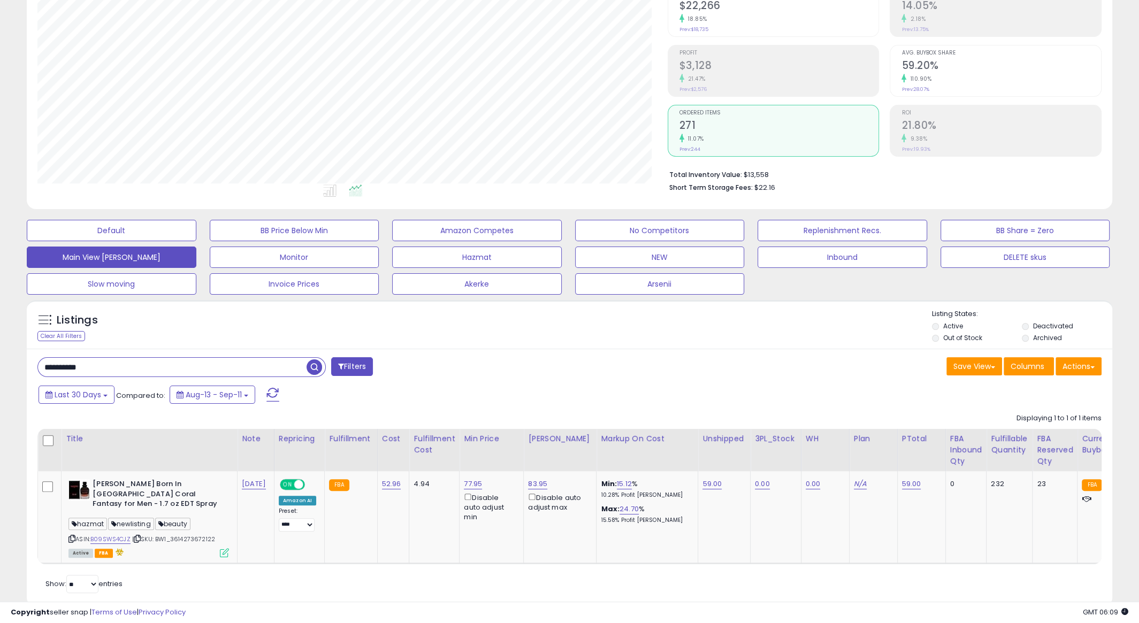
scroll to position [219, 630]
click at [700, 112] on span "Ordered Items" at bounding box center [780, 113] width 200 height 6
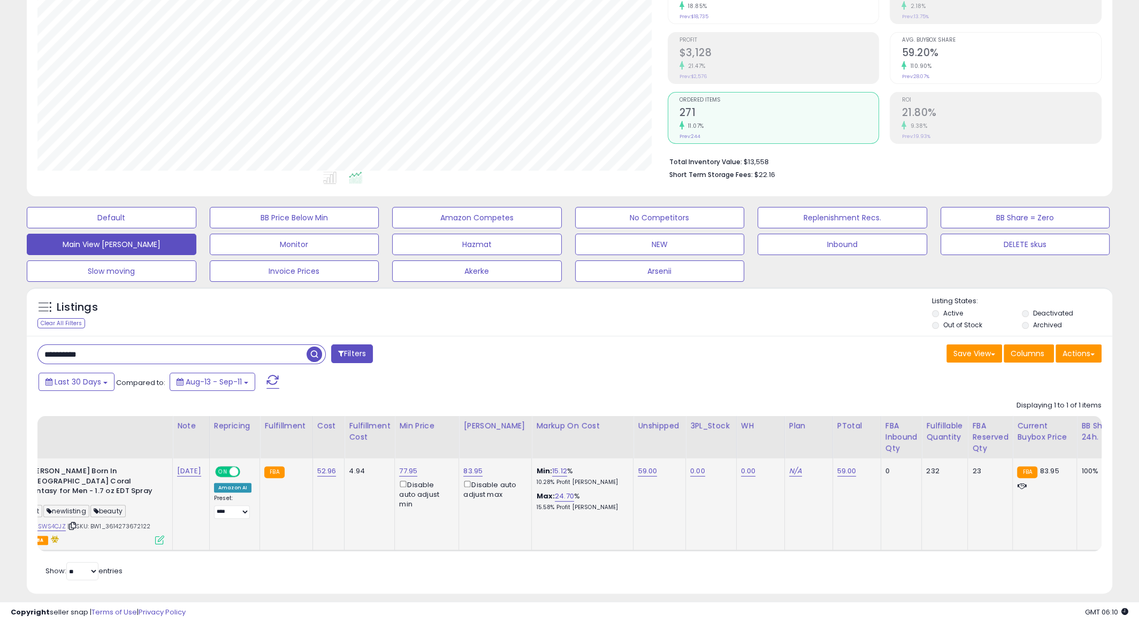
scroll to position [0, 0]
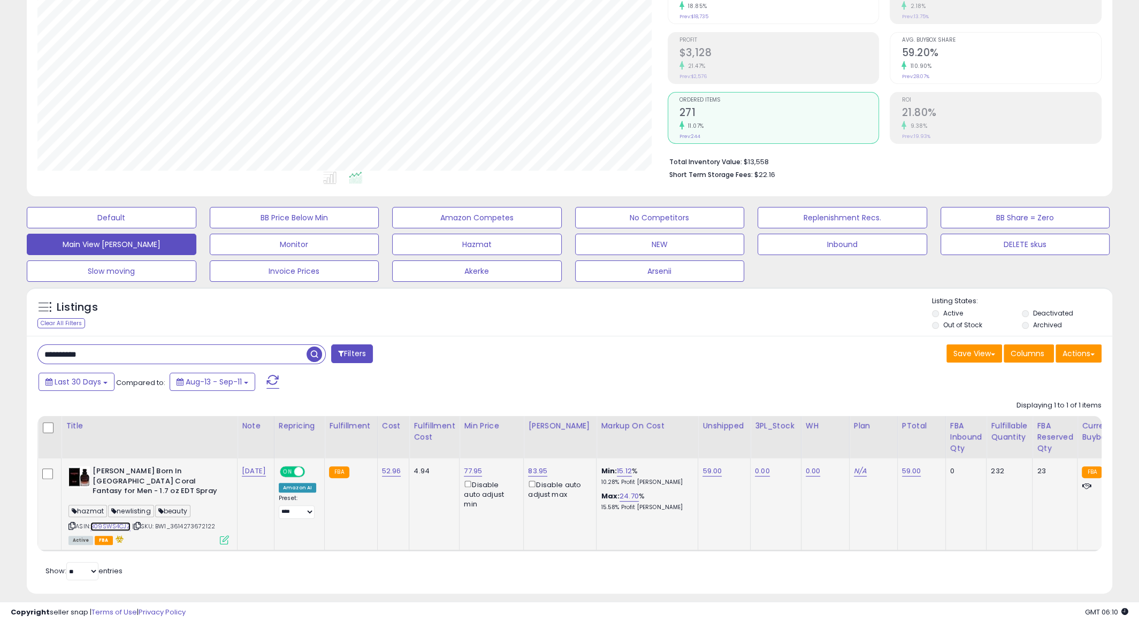
click at [117, 522] on link "B09SWS4CJZ" at bounding box center [110, 526] width 40 height 9
